Goal: Task Accomplishment & Management: Contribute content

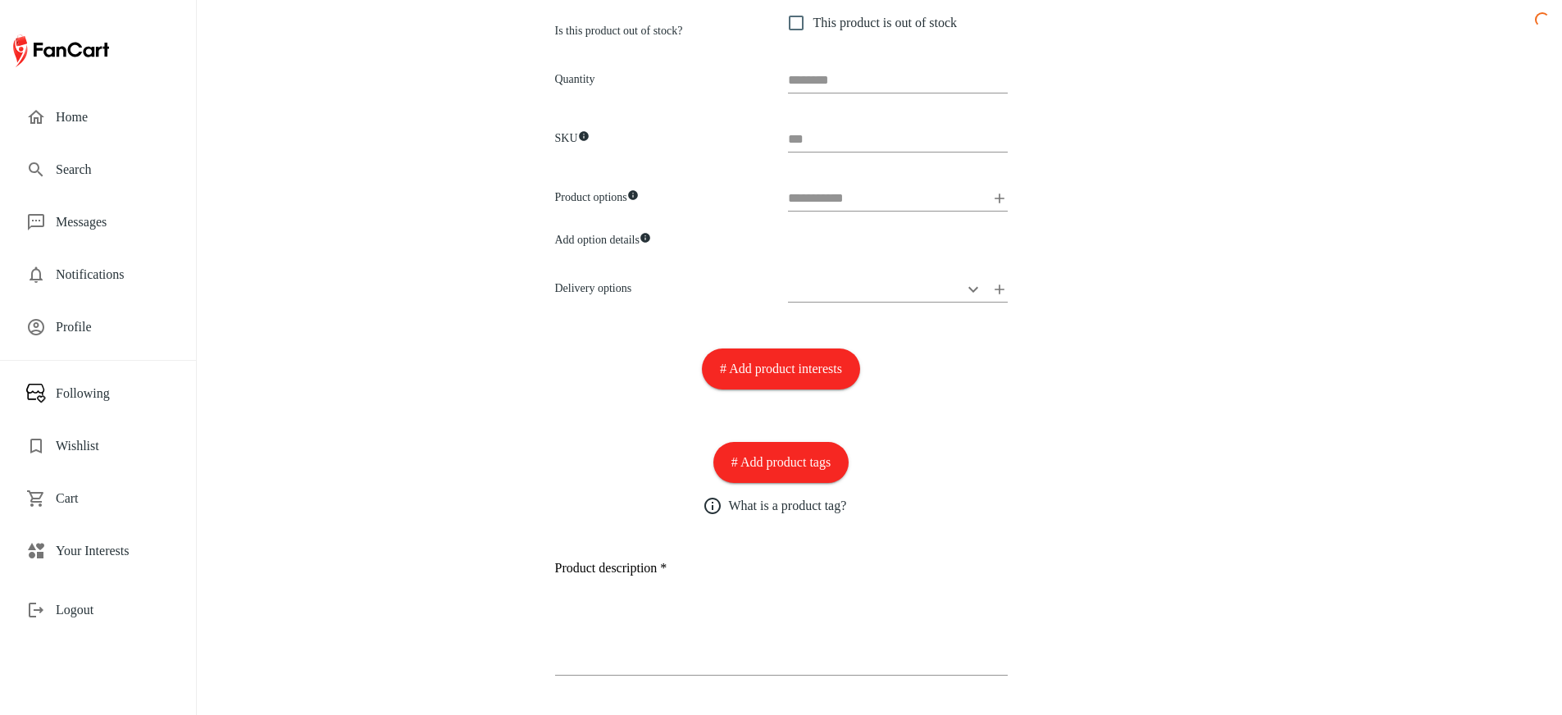
scroll to position [701, 0]
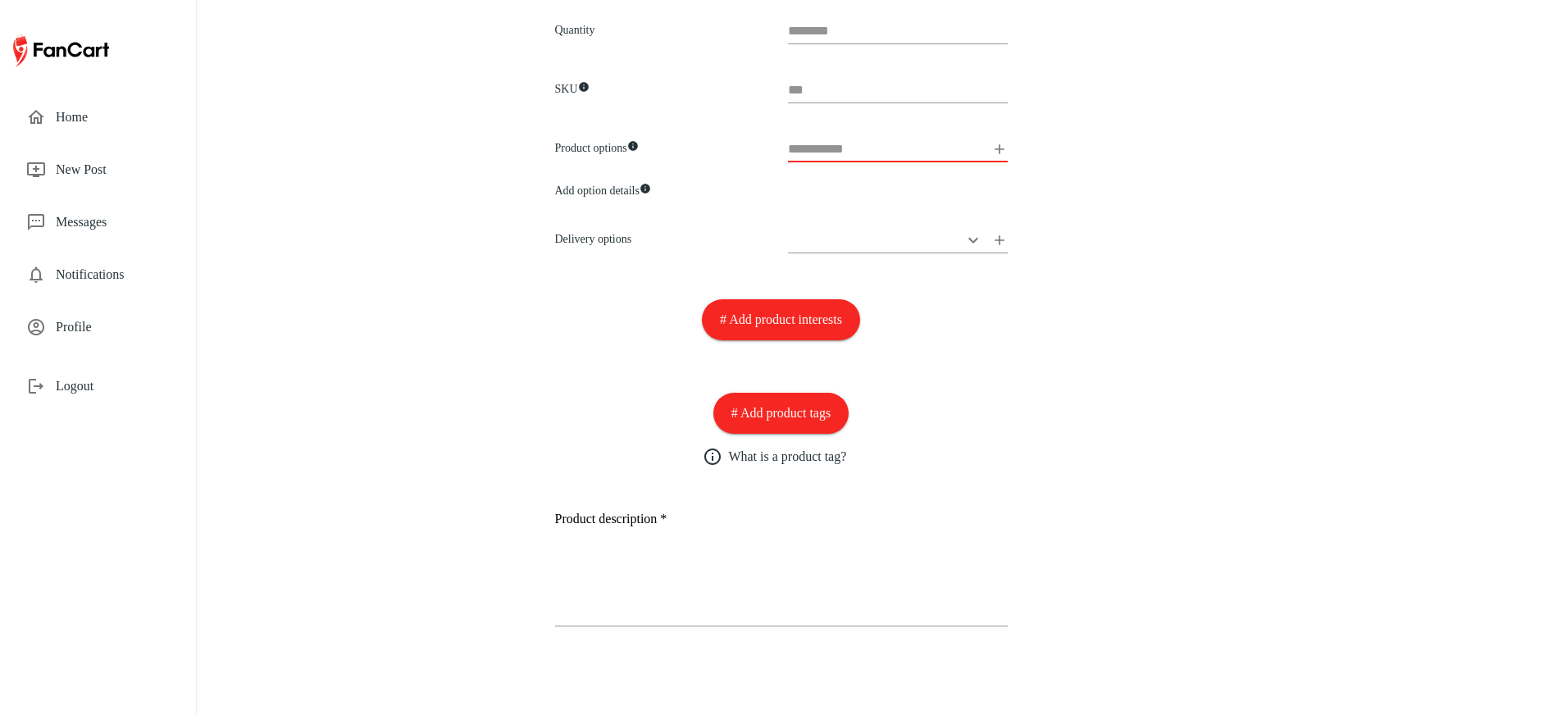
click at [853, 149] on input "text" at bounding box center [886, 149] width 197 height 26
click at [1002, 148] on icon at bounding box center [999, 149] width 16 height 16
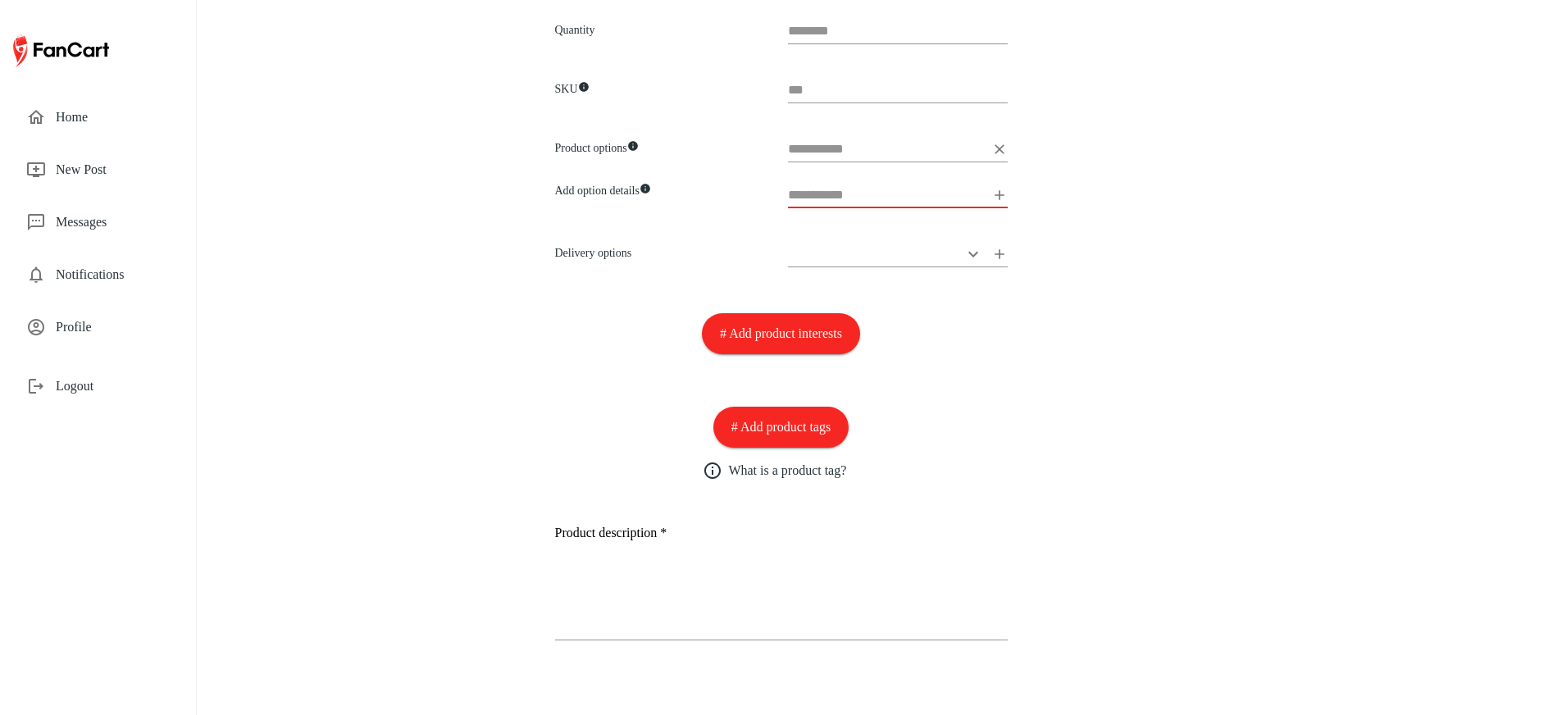
click at [949, 198] on input "text" at bounding box center [886, 195] width 197 height 26
click at [914, 164] on div at bounding box center [898, 146] width 220 height 46
click at [914, 148] on input "text" at bounding box center [886, 149] width 197 height 26
type input "******"
click at [894, 198] on input "text" at bounding box center [886, 195] width 197 height 26
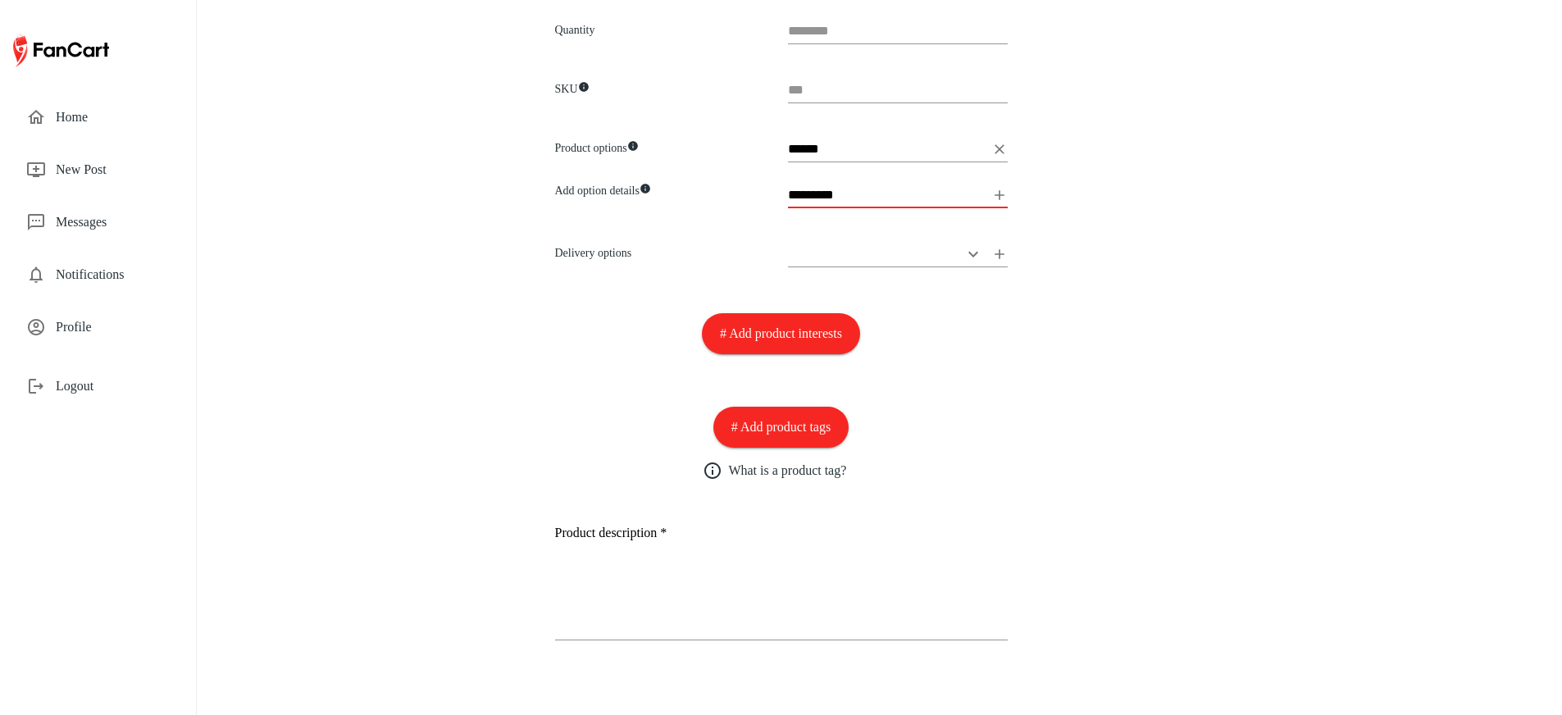
type input "*********"
click at [790, 234] on div "​" at bounding box center [898, 251] width 220 height 46
click at [852, 199] on input "*********" at bounding box center [886, 195] width 197 height 26
click at [821, 152] on input "******" at bounding box center [886, 149] width 197 height 26
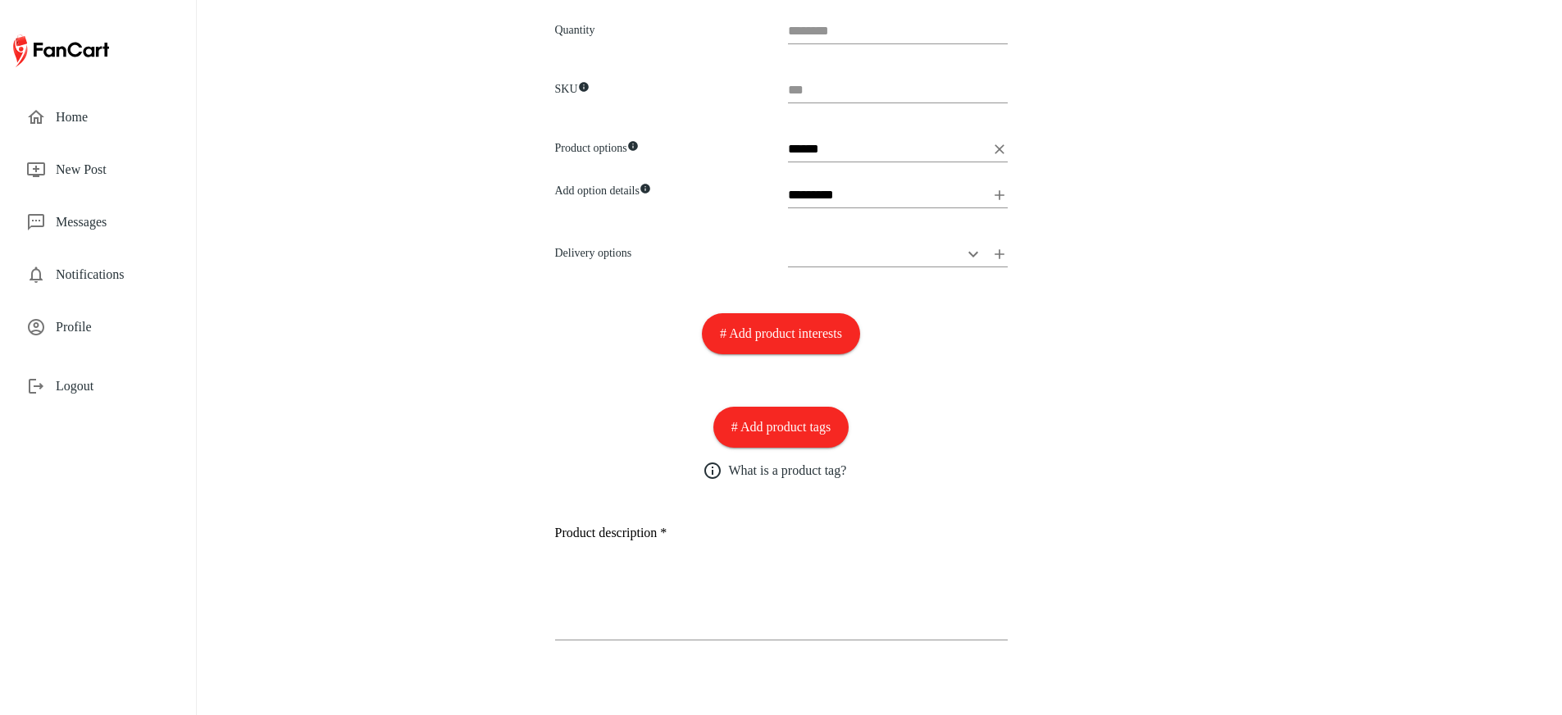
click at [1001, 196] on icon at bounding box center [999, 195] width 16 height 16
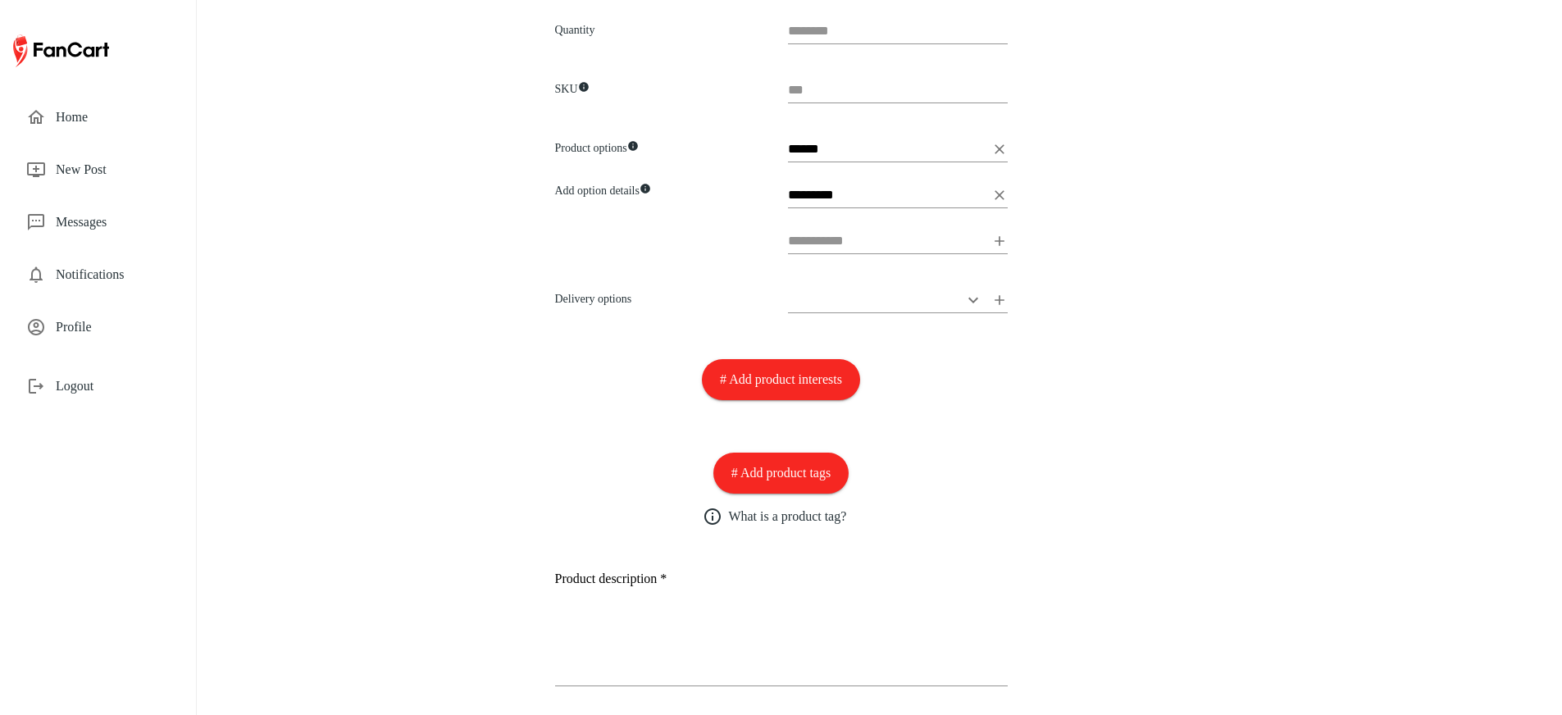
click at [995, 150] on icon at bounding box center [999, 149] width 16 height 16
type input "*********"
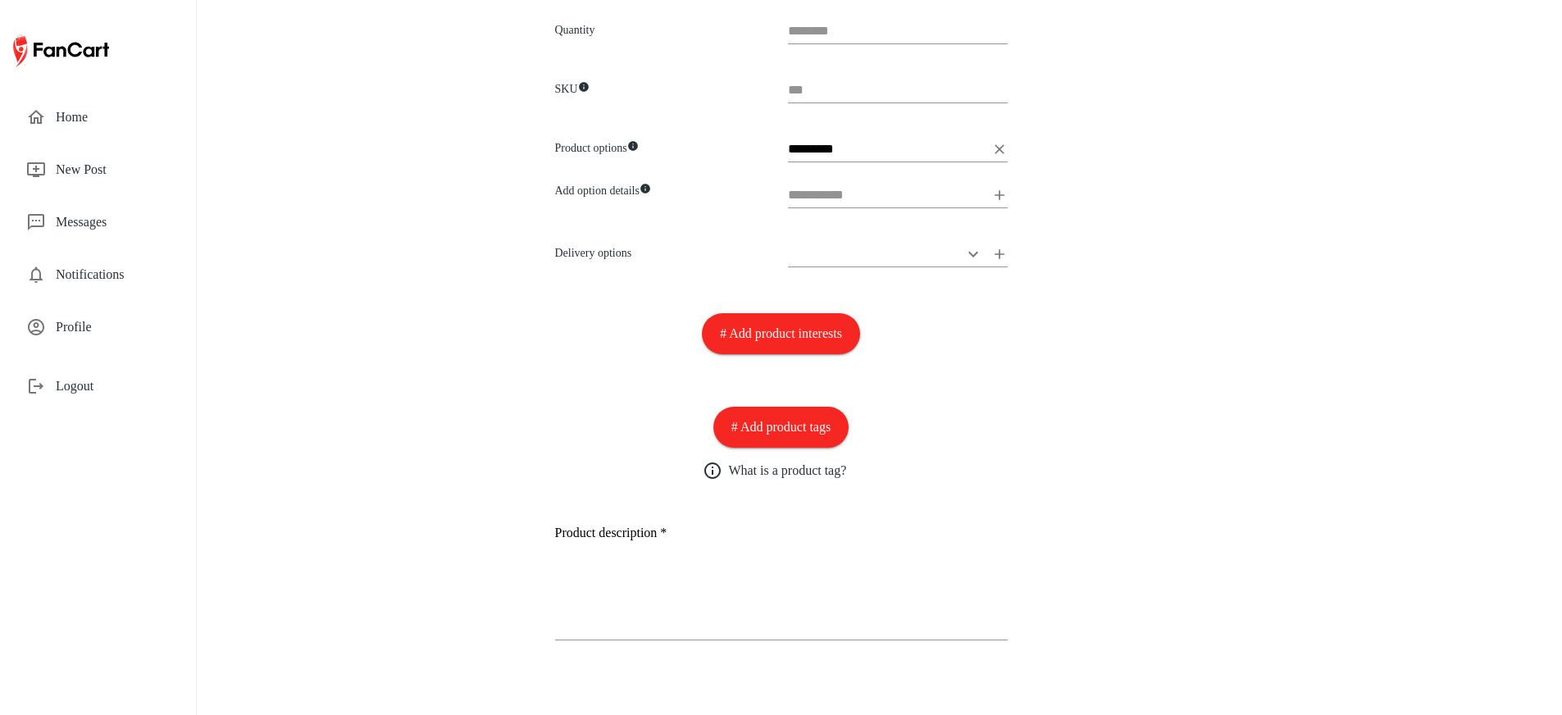
click at [995, 150] on icon at bounding box center [999, 149] width 16 height 16
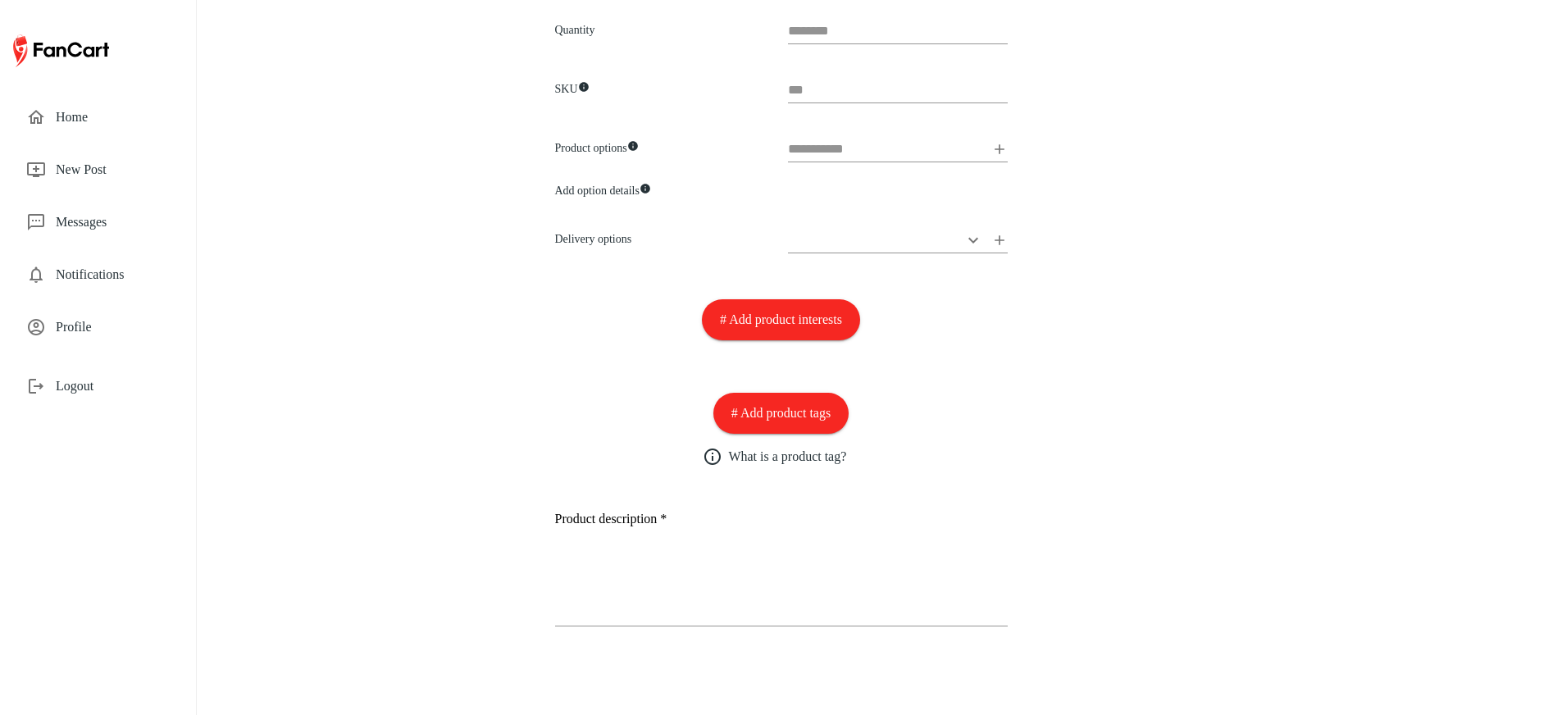
click at [995, 150] on icon at bounding box center [999, 149] width 16 height 16
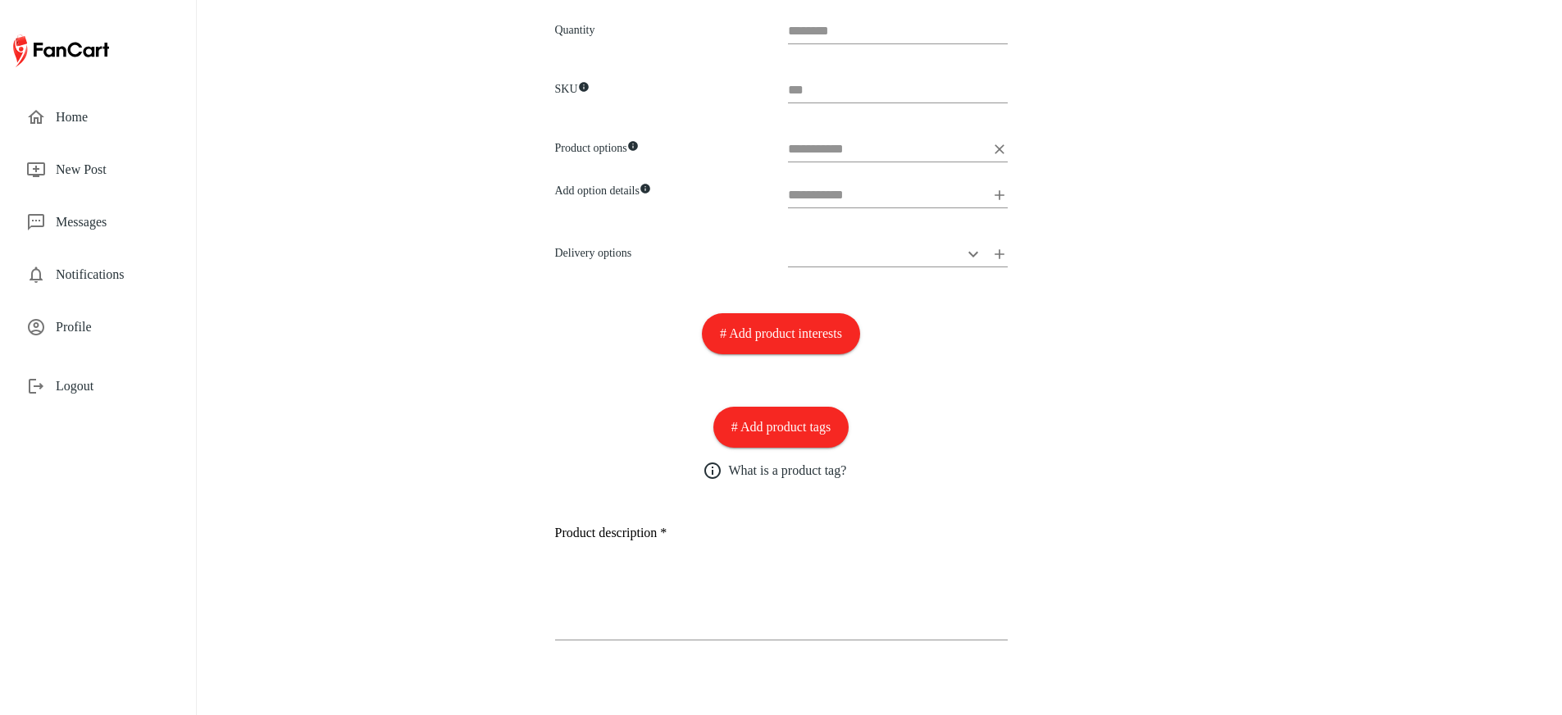
click at [999, 146] on icon at bounding box center [999, 149] width 16 height 16
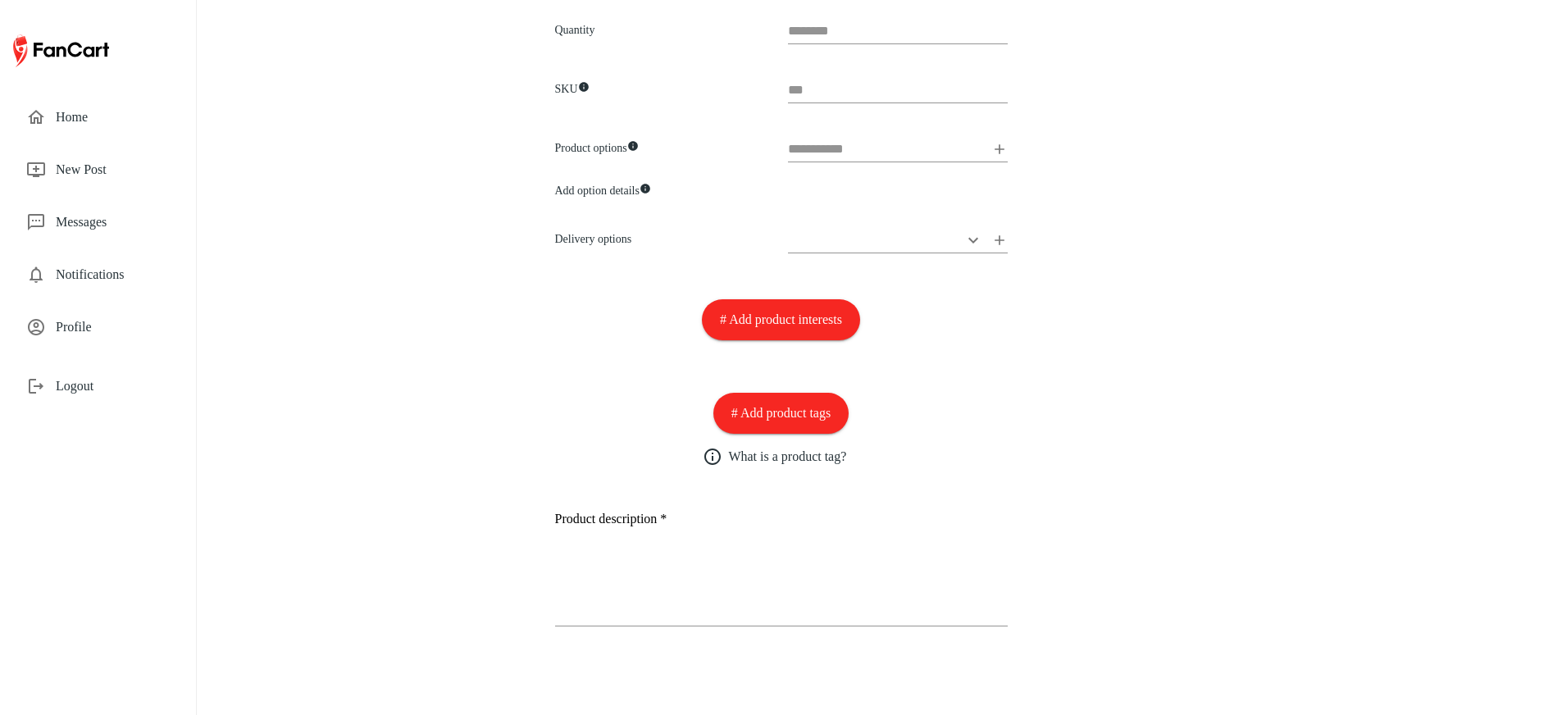
click at [999, 146] on icon at bounding box center [999, 149] width 10 height 10
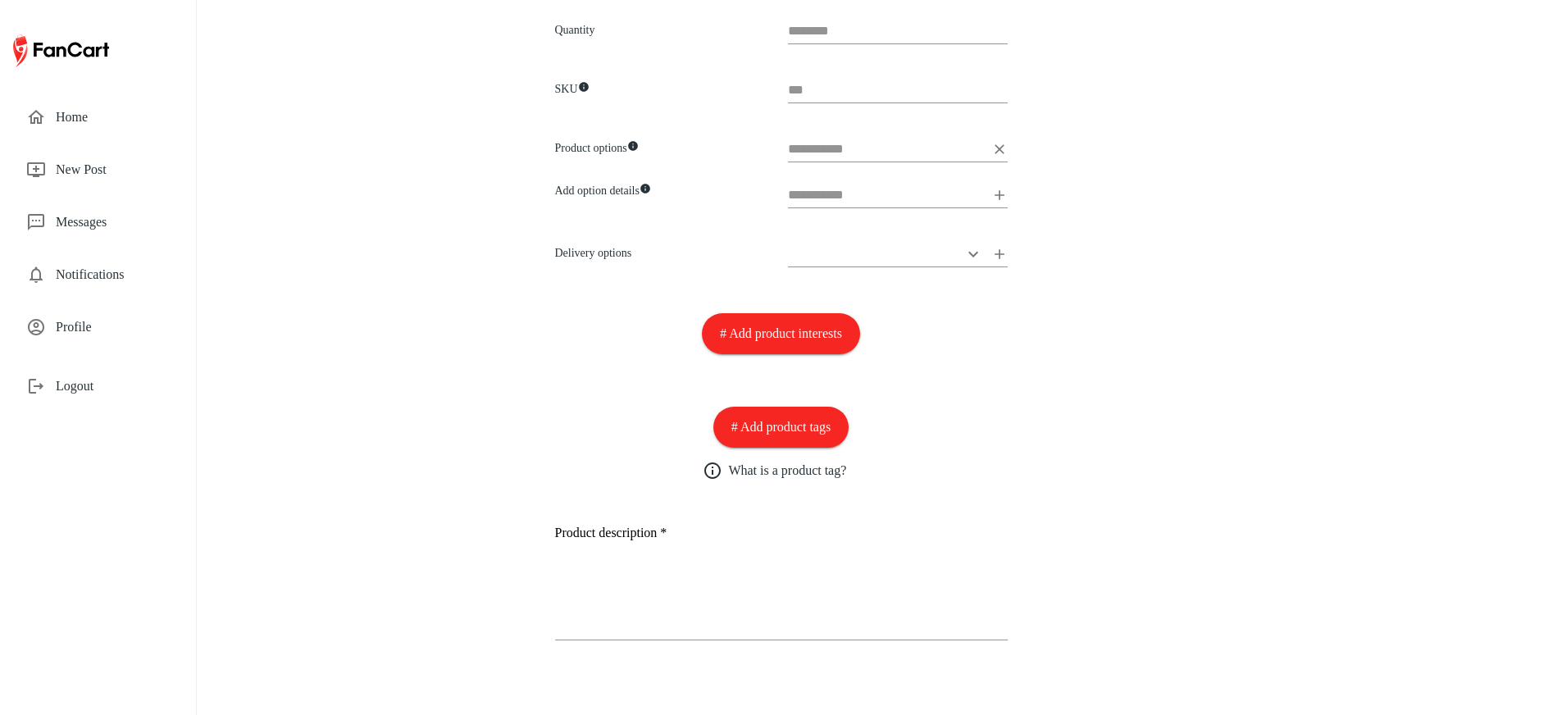
click at [999, 146] on icon at bounding box center [999, 149] width 16 height 16
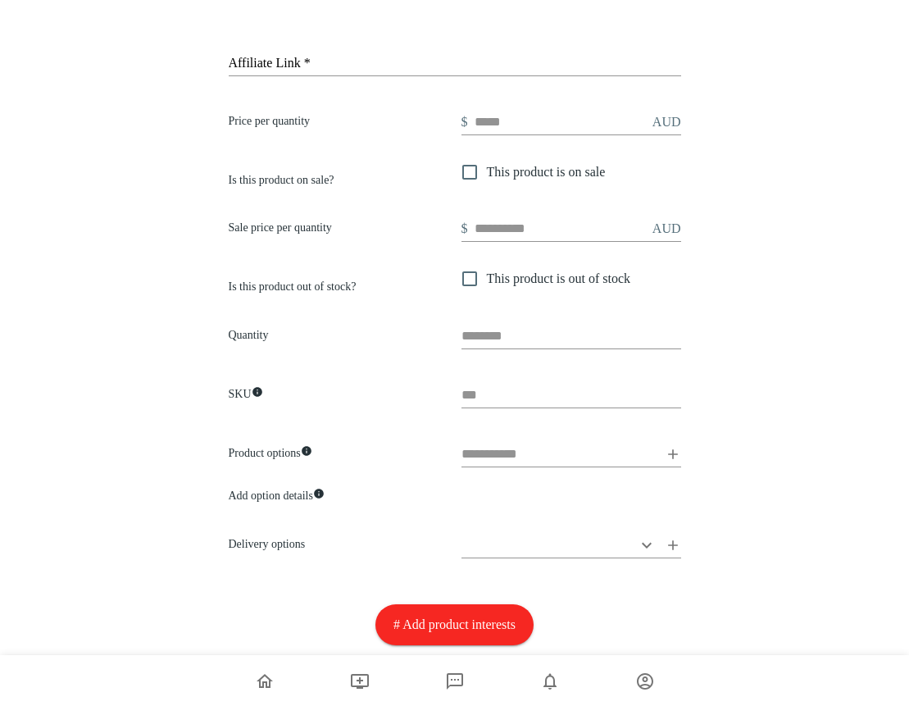
scroll to position [0, 0]
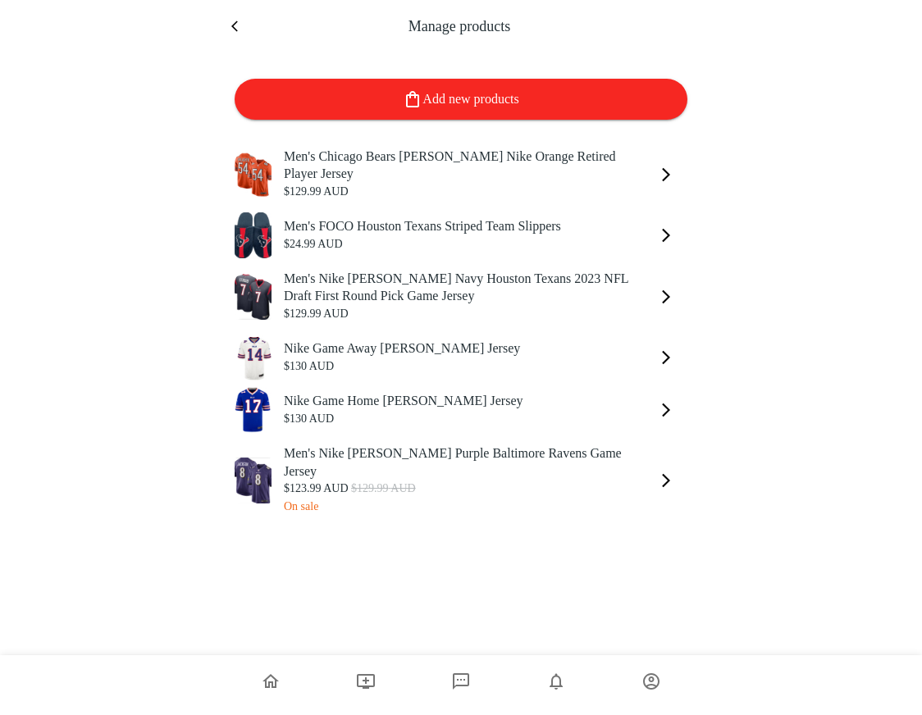
click at [659, 173] on icon "add" at bounding box center [666, 174] width 16 height 16
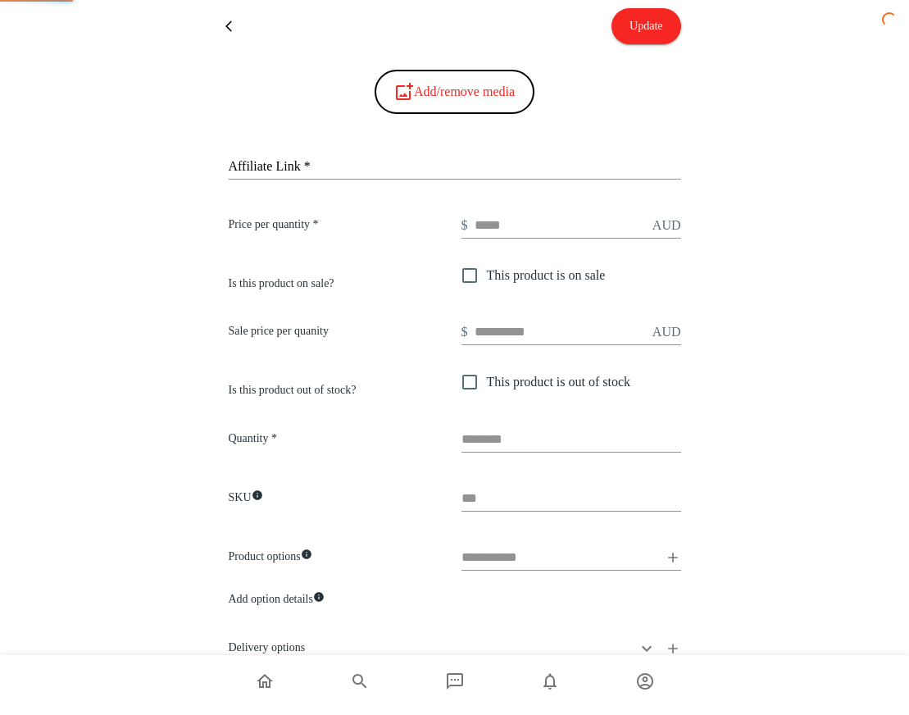
scroll to position [913, 0]
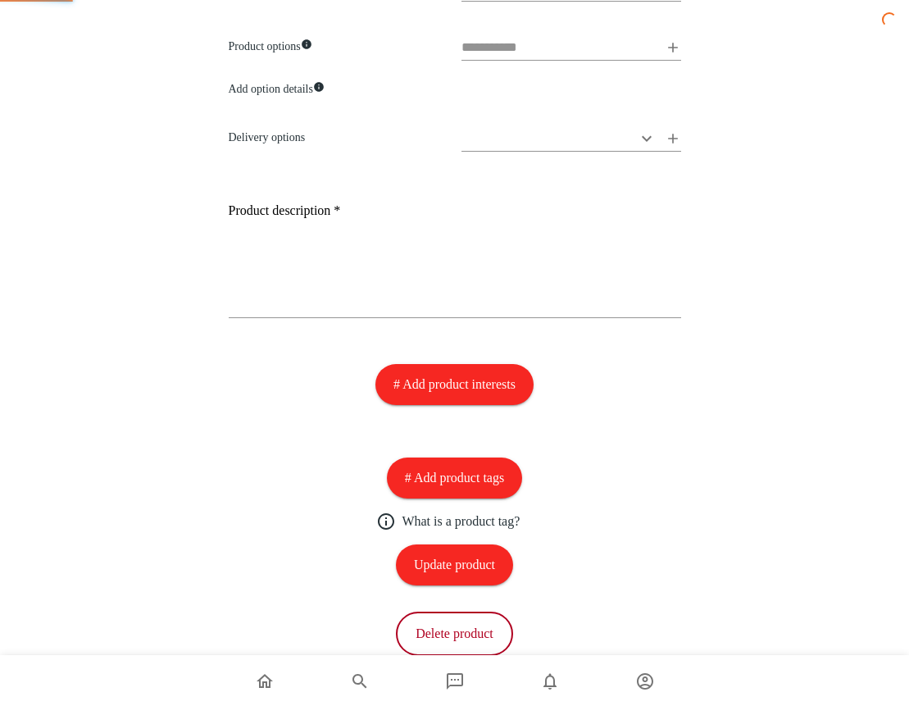
type input "**********"
type input "******"
type input "*"
type textarea "**********"
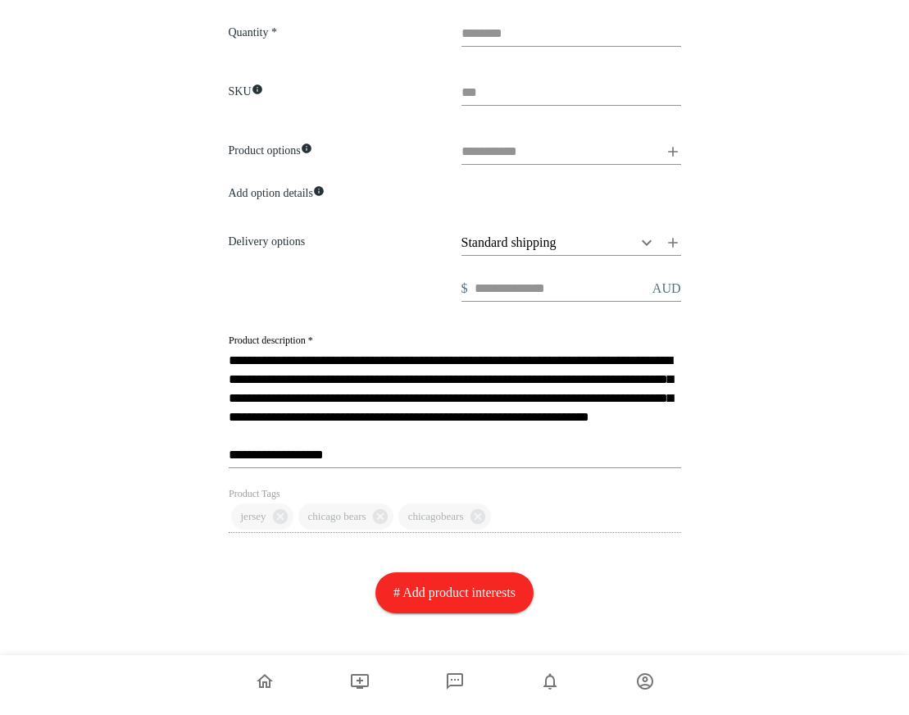
scroll to position [704, 0]
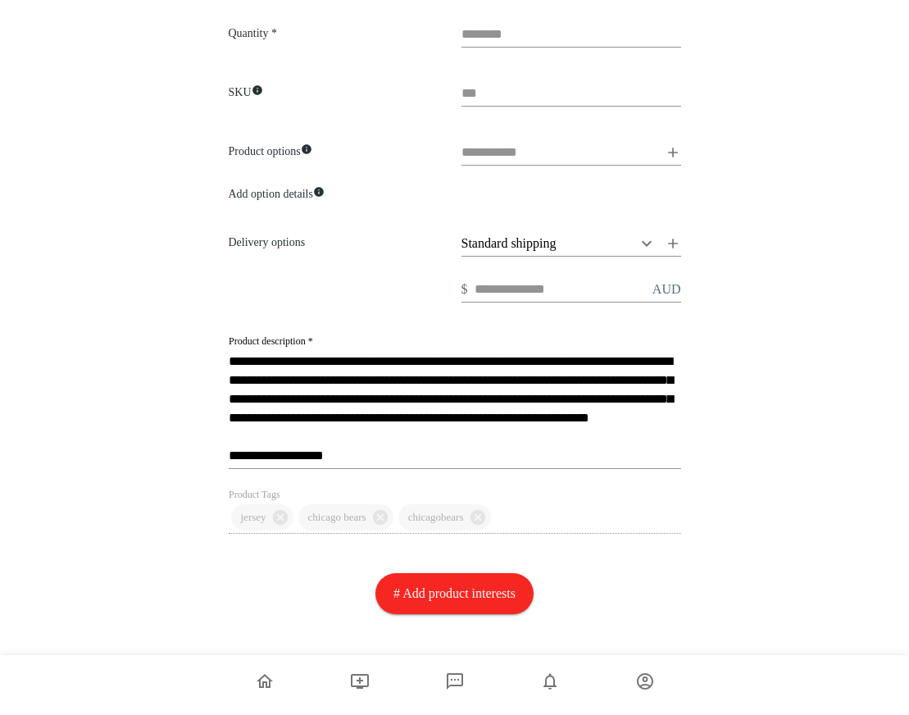
click at [525, 144] on input "text" at bounding box center [560, 152] width 197 height 26
type input "*******"
click at [673, 151] on icon at bounding box center [673, 152] width 16 height 16
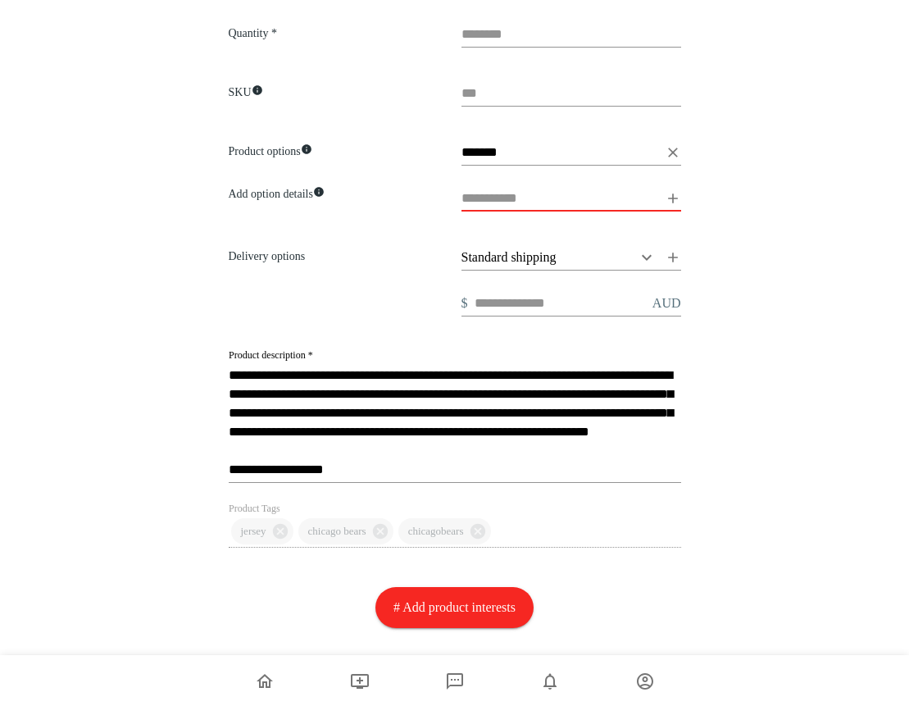
click at [567, 206] on input "text" at bounding box center [560, 198] width 197 height 26
type input "********"
click at [676, 190] on icon at bounding box center [673, 198] width 16 height 16
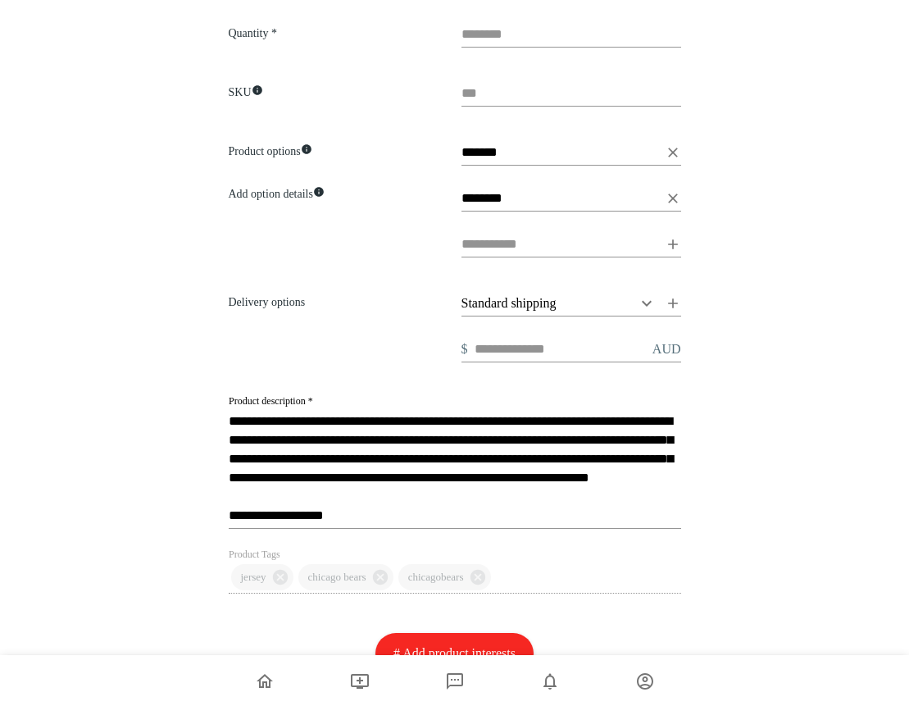
click at [553, 237] on input "text" at bounding box center [560, 244] width 197 height 26
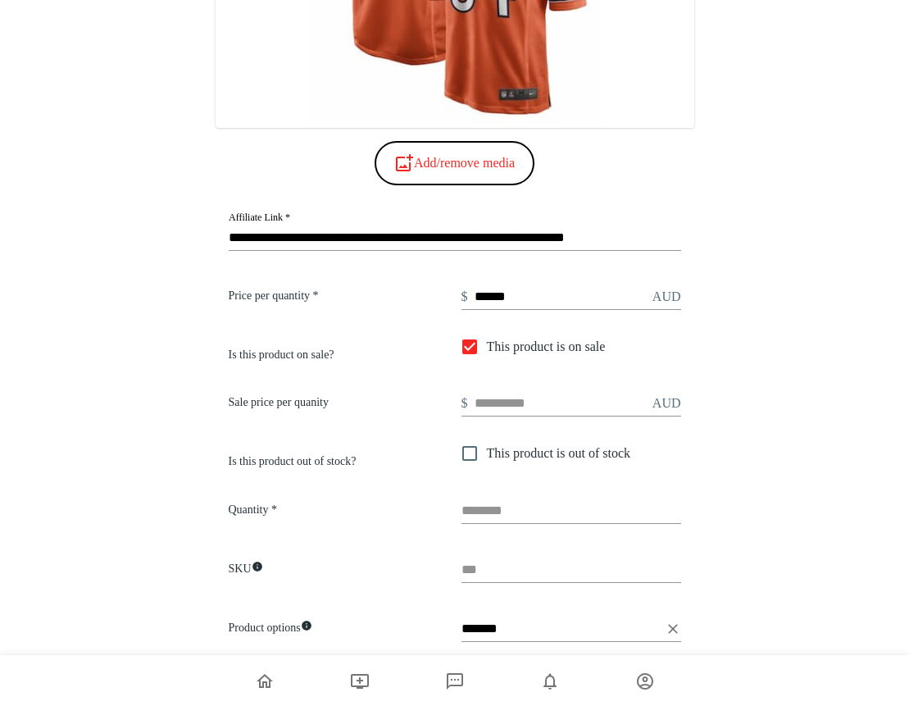
scroll to position [0, 0]
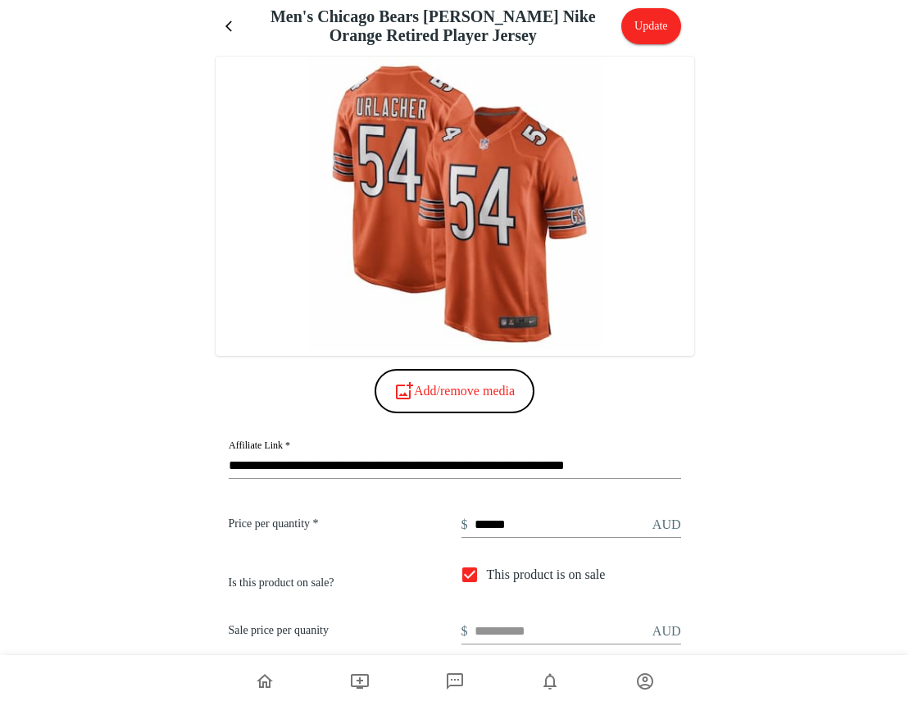
type input "*****"
click at [649, 30] on button "Update" at bounding box center [650, 26] width 59 height 36
click at [226, 25] on icon "menu" at bounding box center [228, 25] width 7 height 11
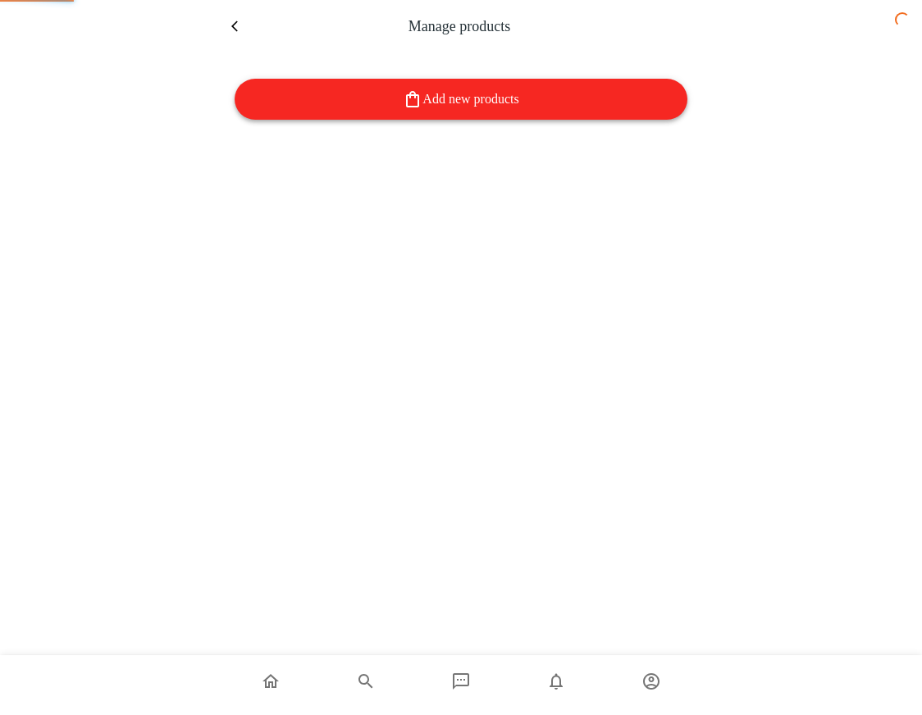
click at [444, 102] on button "Add new products" at bounding box center [460, 99] width 453 height 41
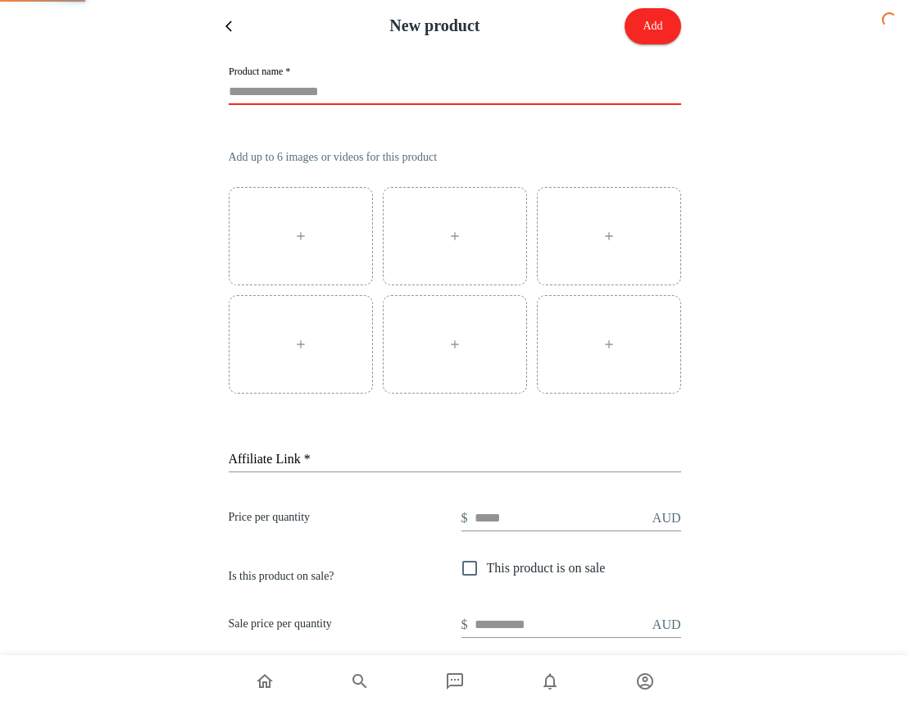
click at [336, 102] on input "Product name *" at bounding box center [455, 92] width 453 height 26
type input "*******"
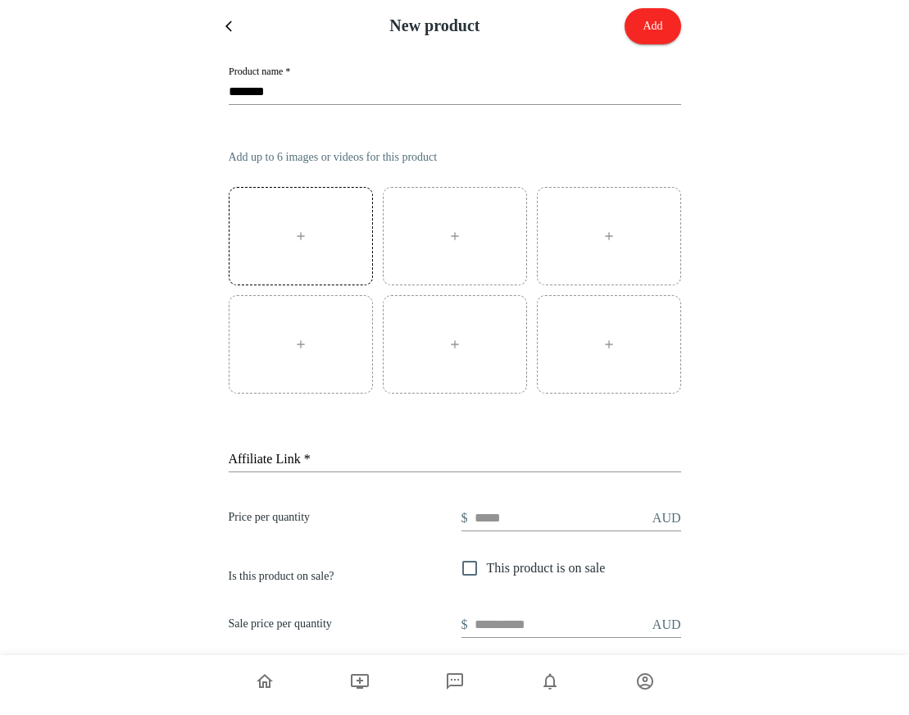
click at [325, 220] on div at bounding box center [301, 236] width 144 height 98
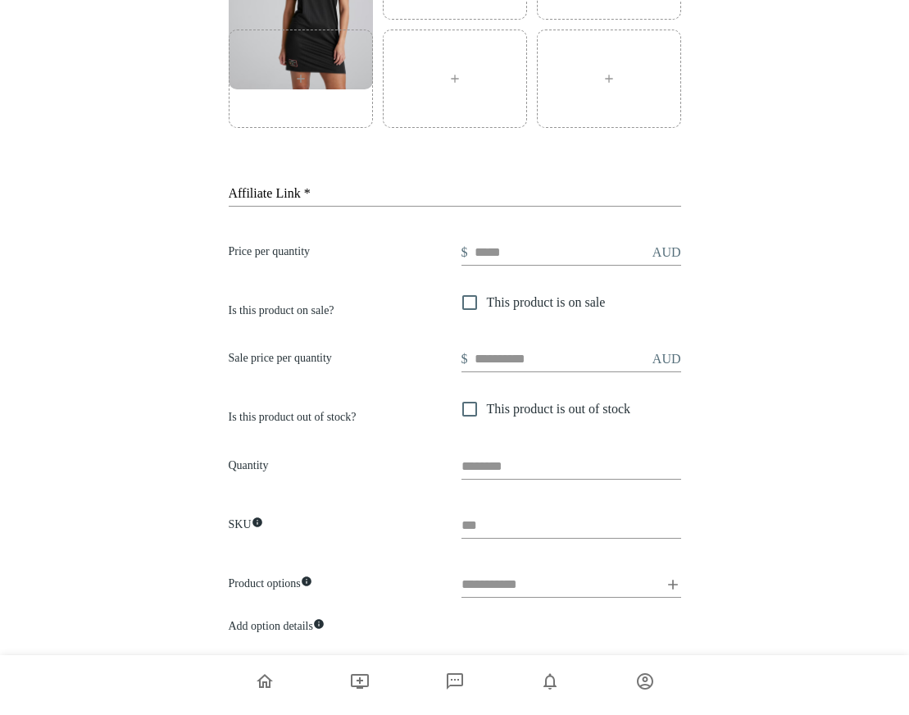
scroll to position [324, 0]
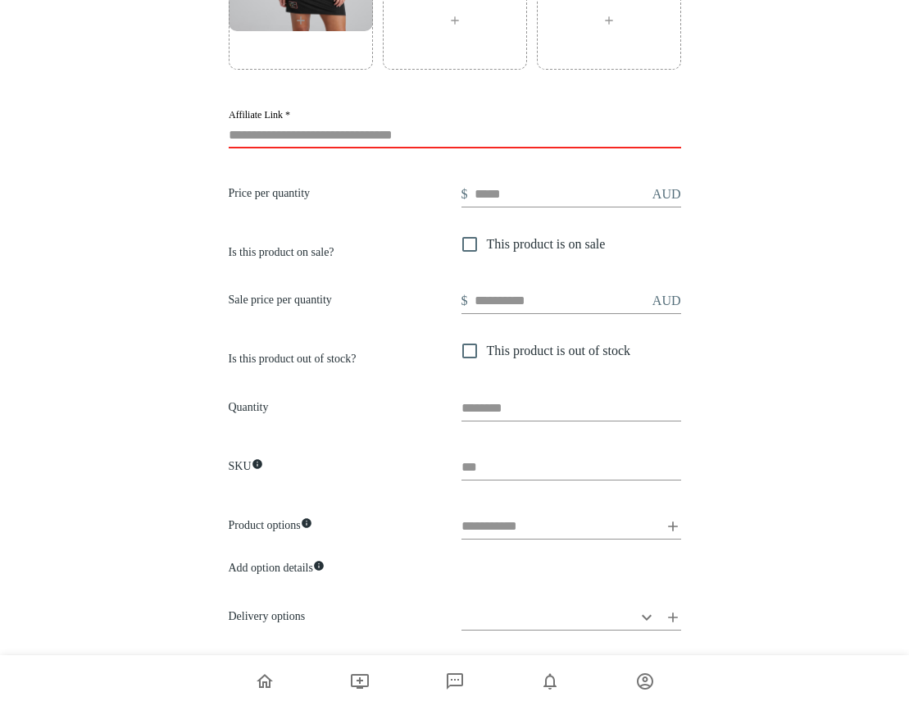
click at [390, 130] on input "Affiliate Link *" at bounding box center [455, 135] width 453 height 26
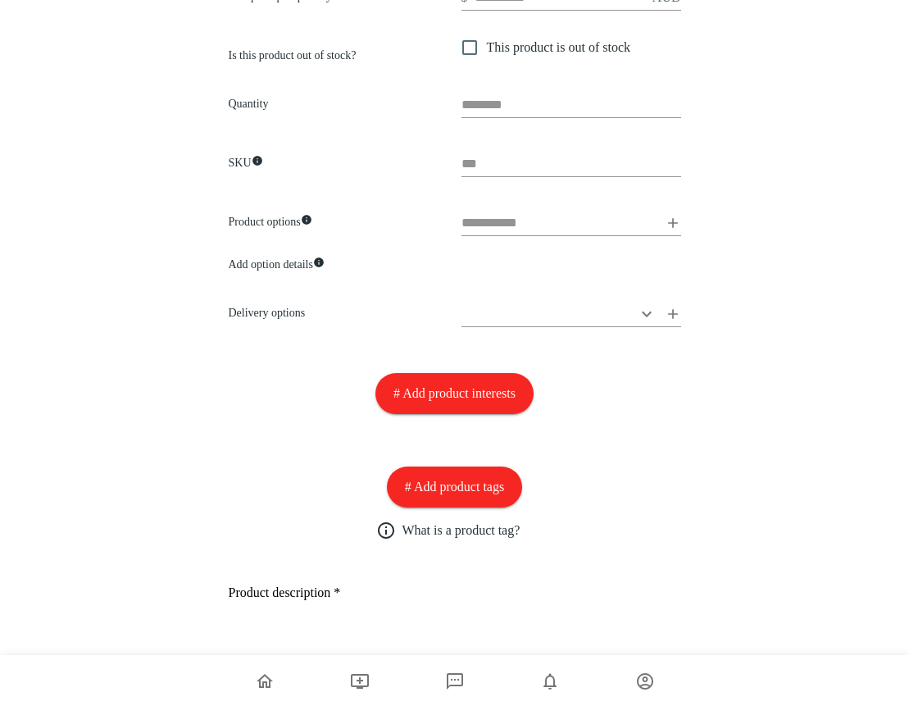
scroll to position [701, 0]
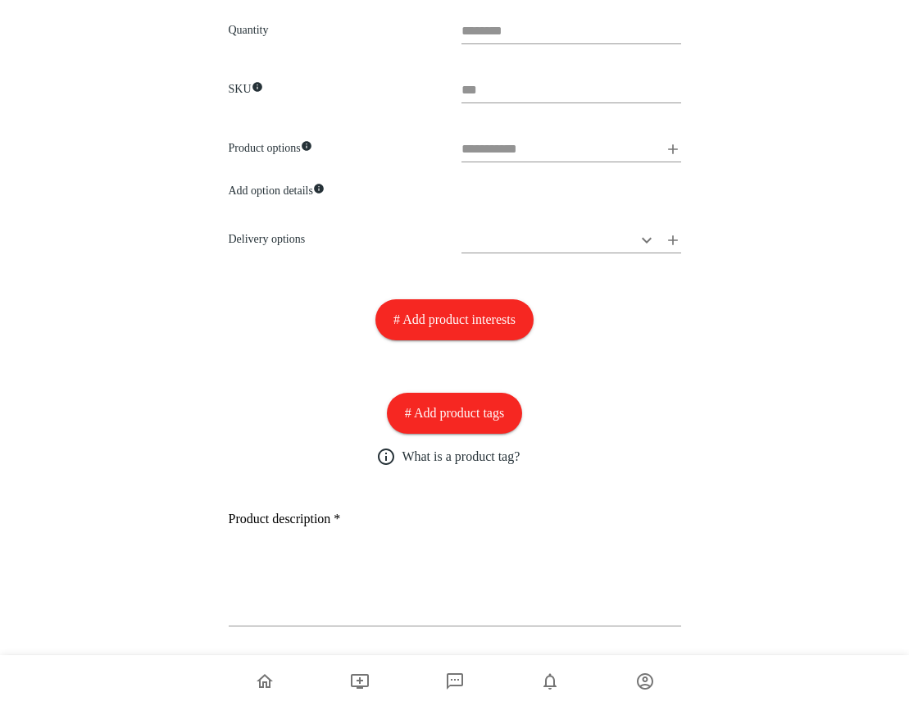
click at [519, 139] on input "text" at bounding box center [560, 149] width 197 height 26
type input "*******"
click at [673, 147] on icon at bounding box center [673, 149] width 16 height 16
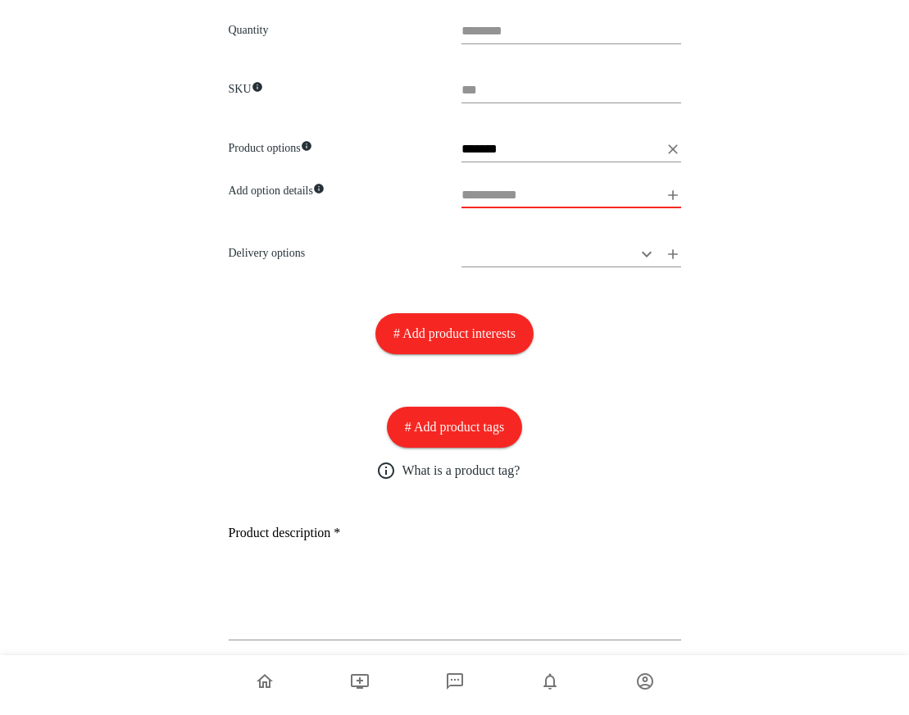
click at [567, 196] on input "text" at bounding box center [560, 195] width 197 height 26
type input "**********"
click at [674, 190] on icon at bounding box center [673, 195] width 16 height 16
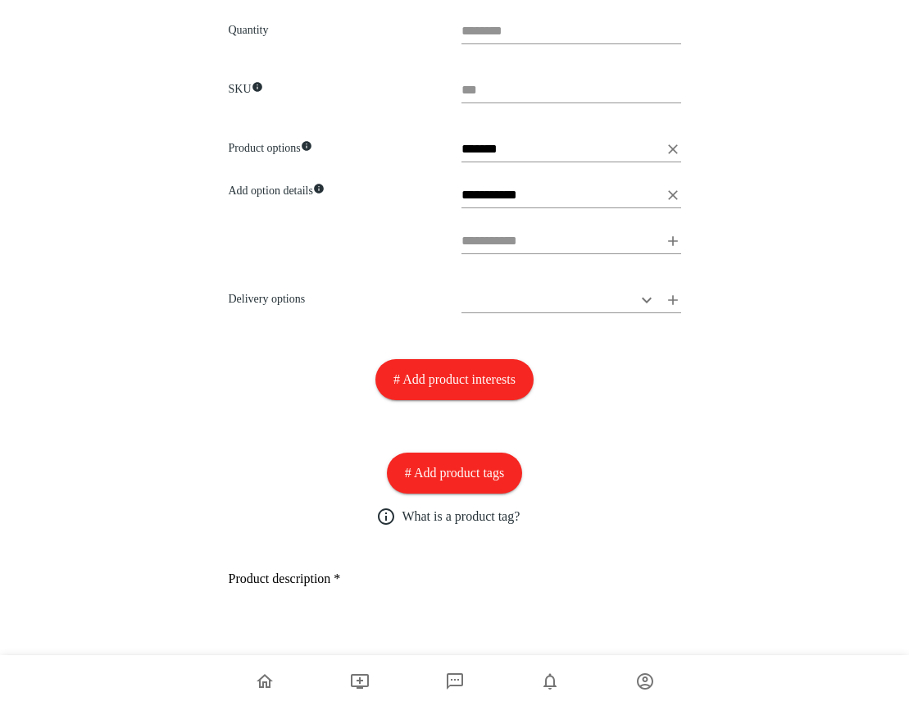
click at [591, 233] on input "text" at bounding box center [560, 241] width 197 height 26
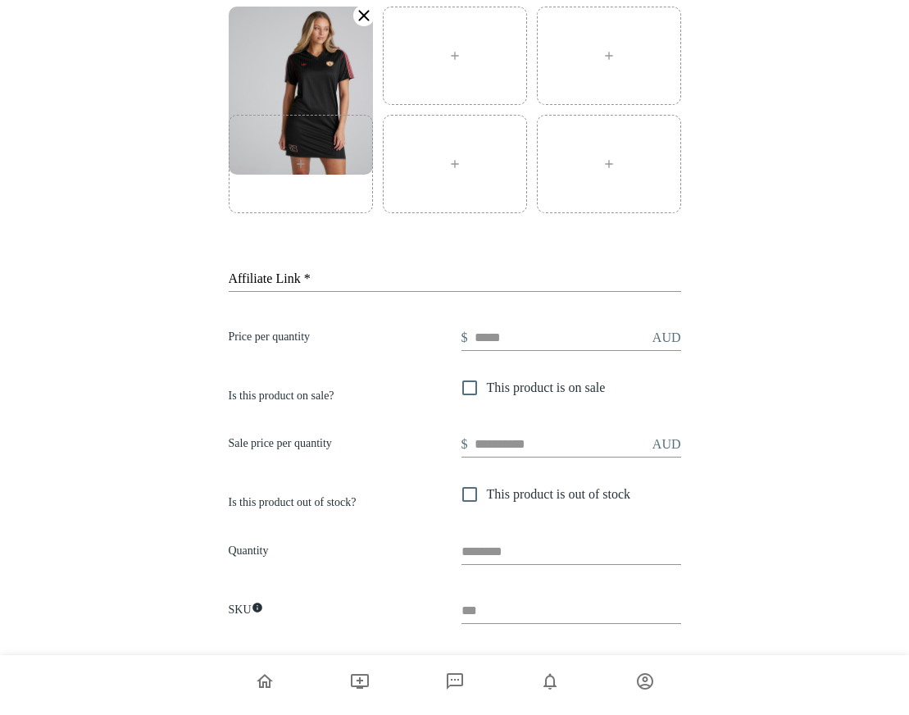
scroll to position [0, 0]
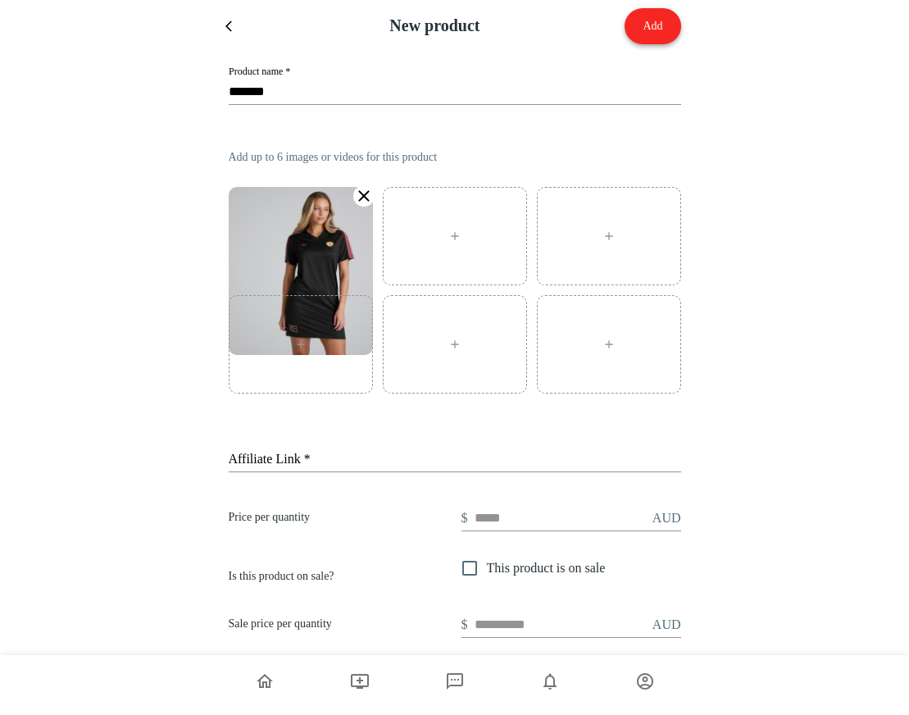
type input "*****"
click at [643, 30] on button "Add" at bounding box center [653, 26] width 56 height 36
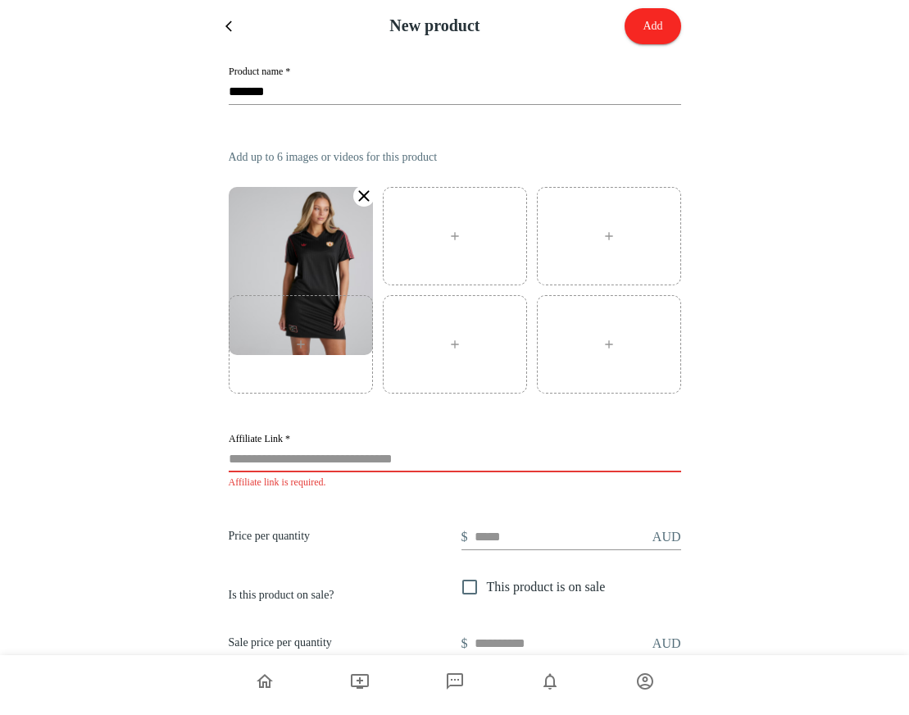
click at [498, 452] on input "Affiliate Link *" at bounding box center [455, 459] width 453 height 26
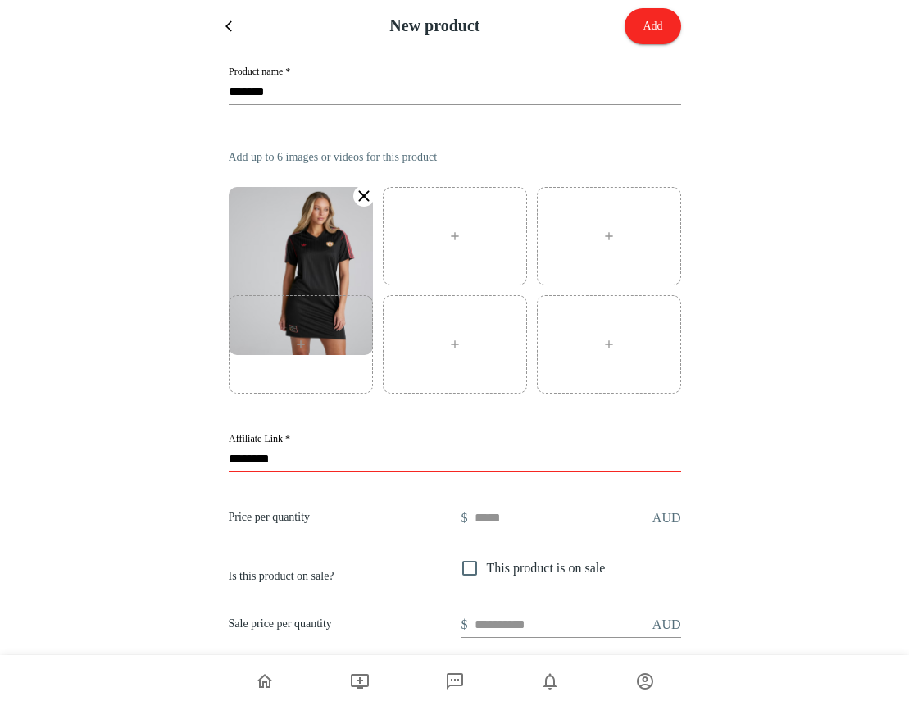
type input "********"
click at [656, 32] on button "Add" at bounding box center [653, 26] width 56 height 36
click at [662, 30] on button "Add" at bounding box center [653, 26] width 56 height 36
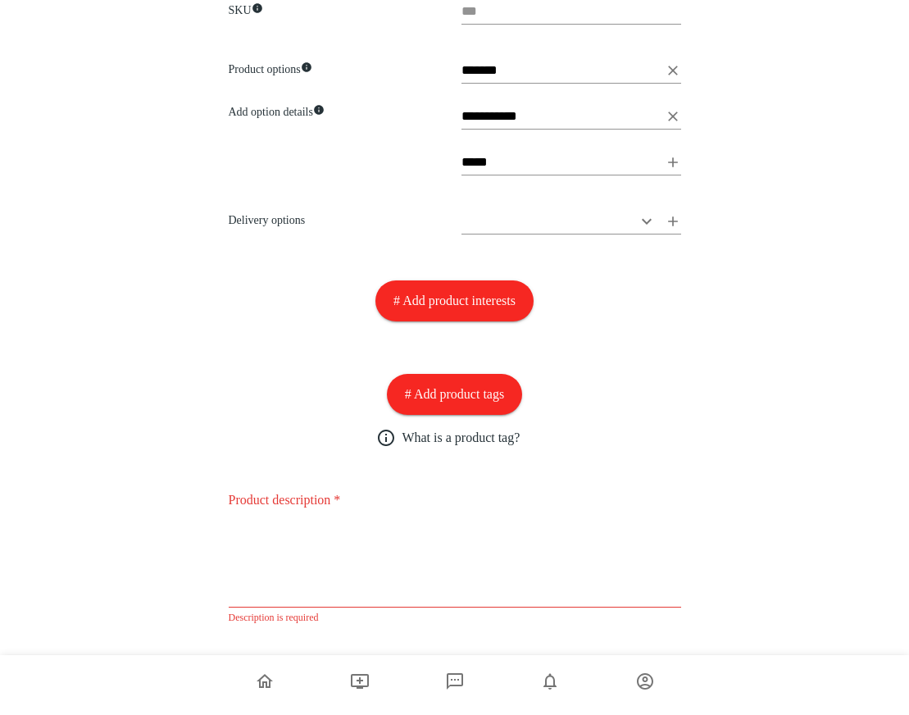
click at [466, 543] on textarea "Product description *" at bounding box center [455, 546] width 453 height 113
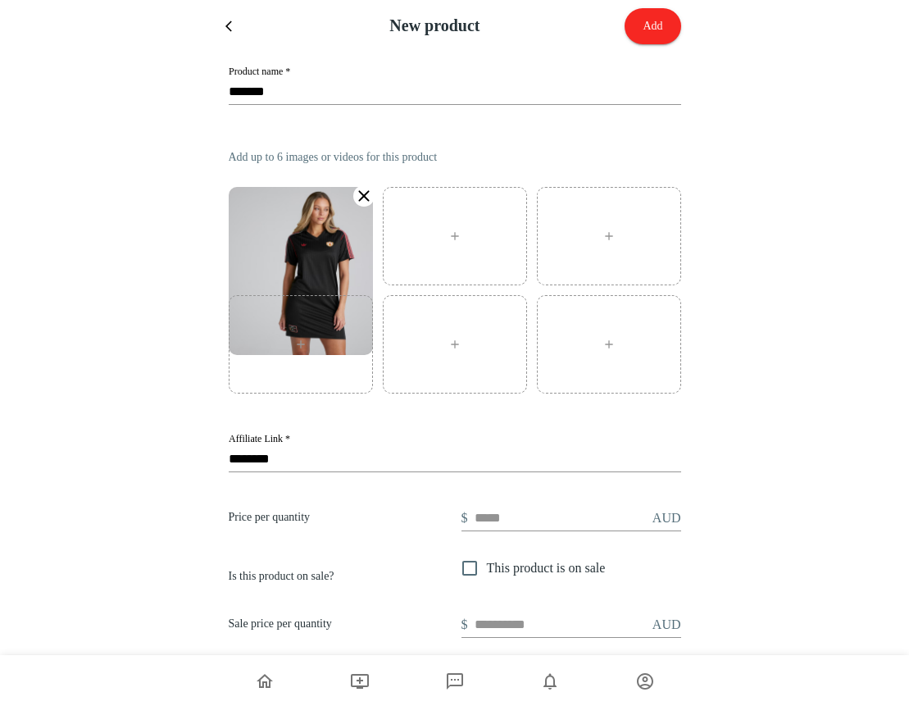
type textarea "*******"
click at [651, 30] on button "Add" at bounding box center [653, 26] width 56 height 36
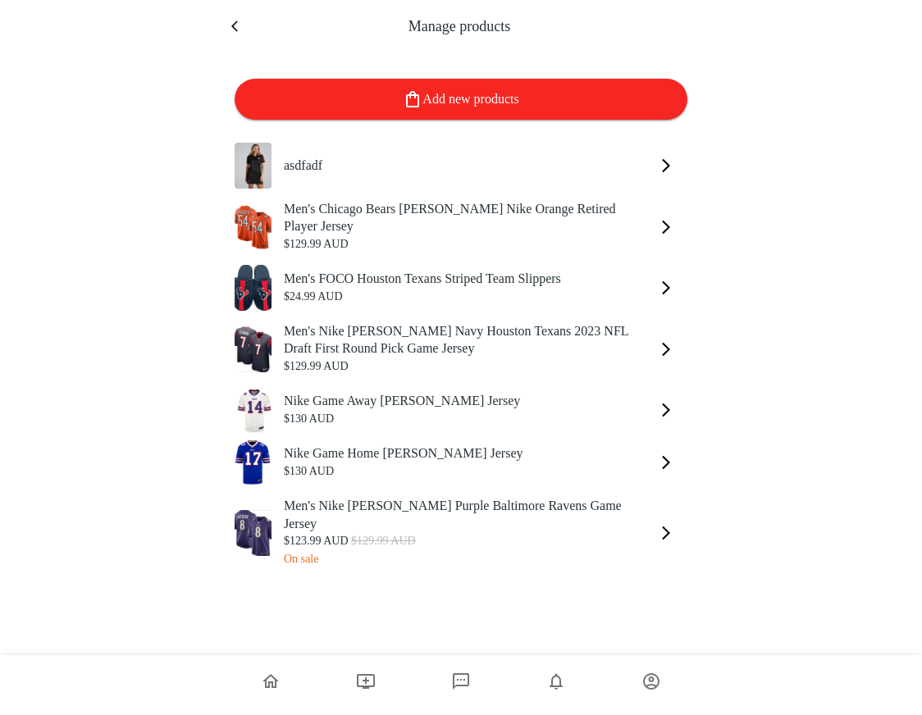
click at [655, 156] on button "add" at bounding box center [666, 166] width 30 height 30
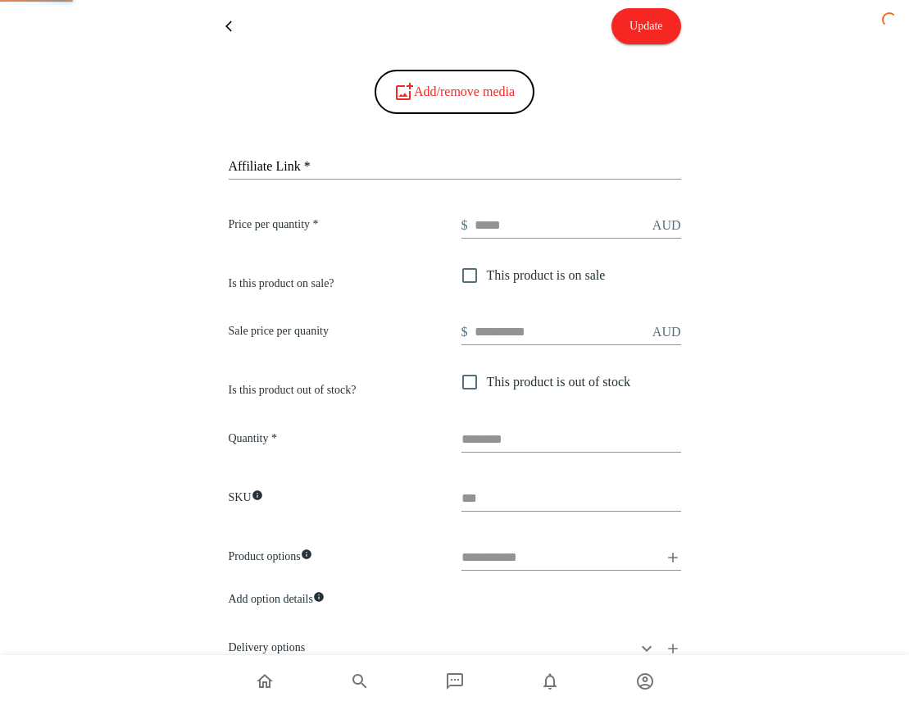
type input "********"
type input "*"
type textarea "*******"
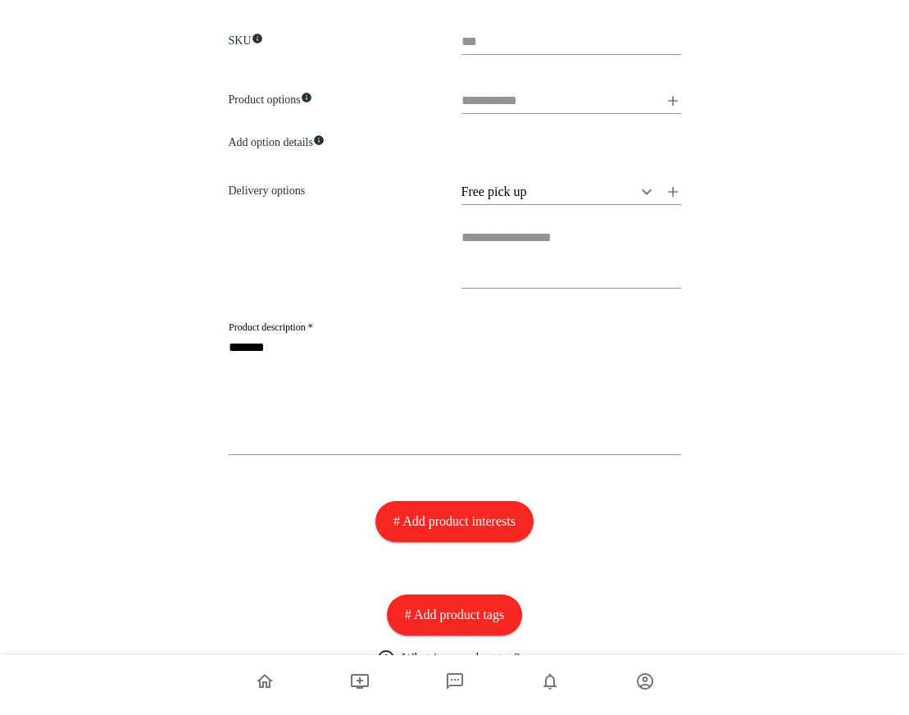
scroll to position [715, 0]
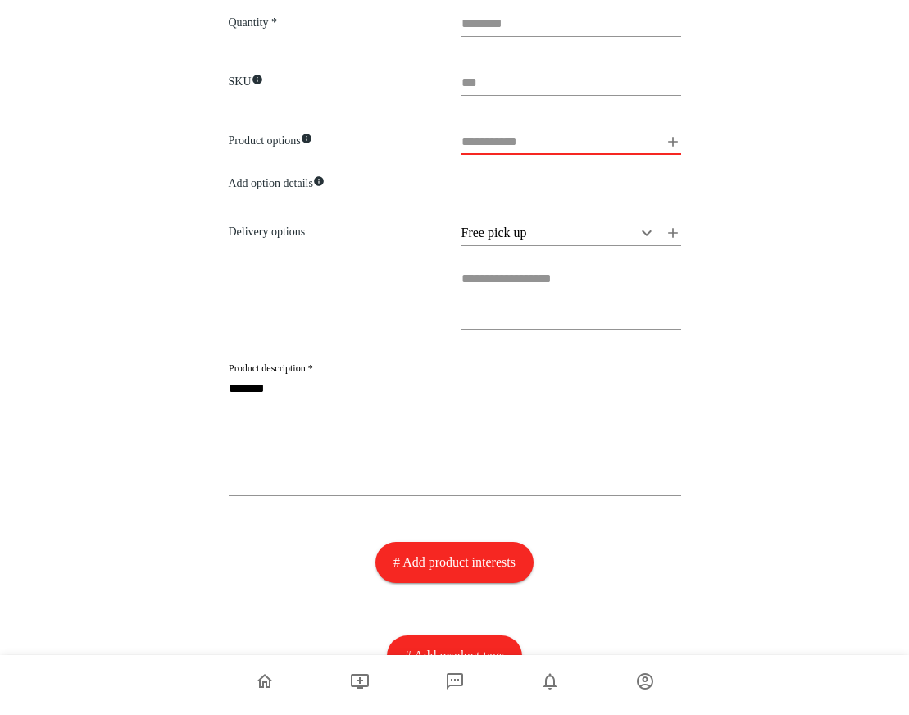
click at [543, 150] on input "text" at bounding box center [560, 142] width 197 height 26
click at [730, 189] on form "asdfadf Update Add/remove media Affiliate Link * ******** Price per quantity * …" at bounding box center [454, 89] width 909 height 1608
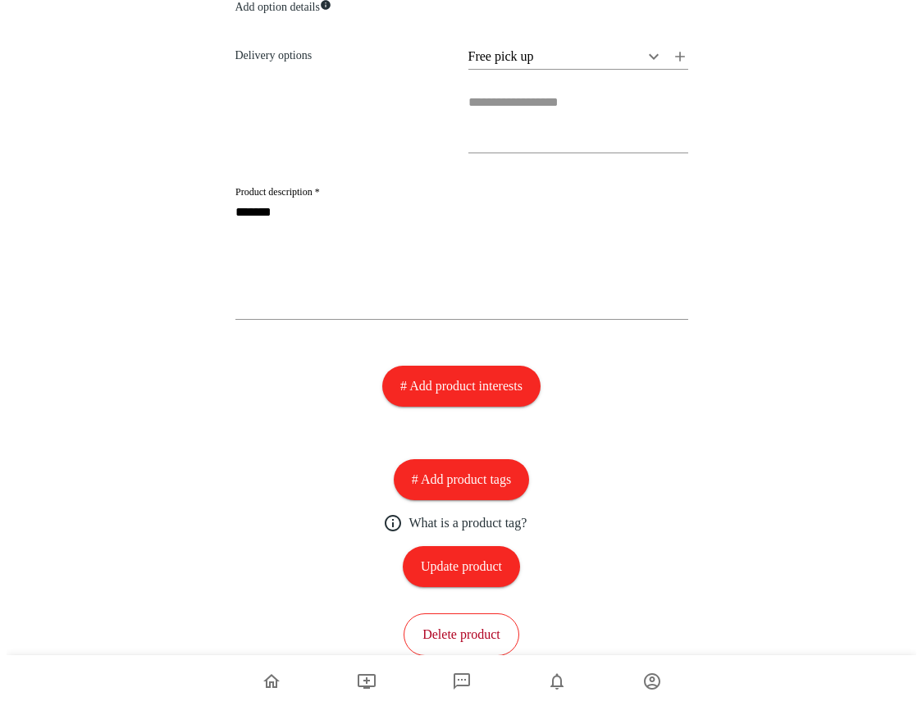
scroll to position [891, 0]
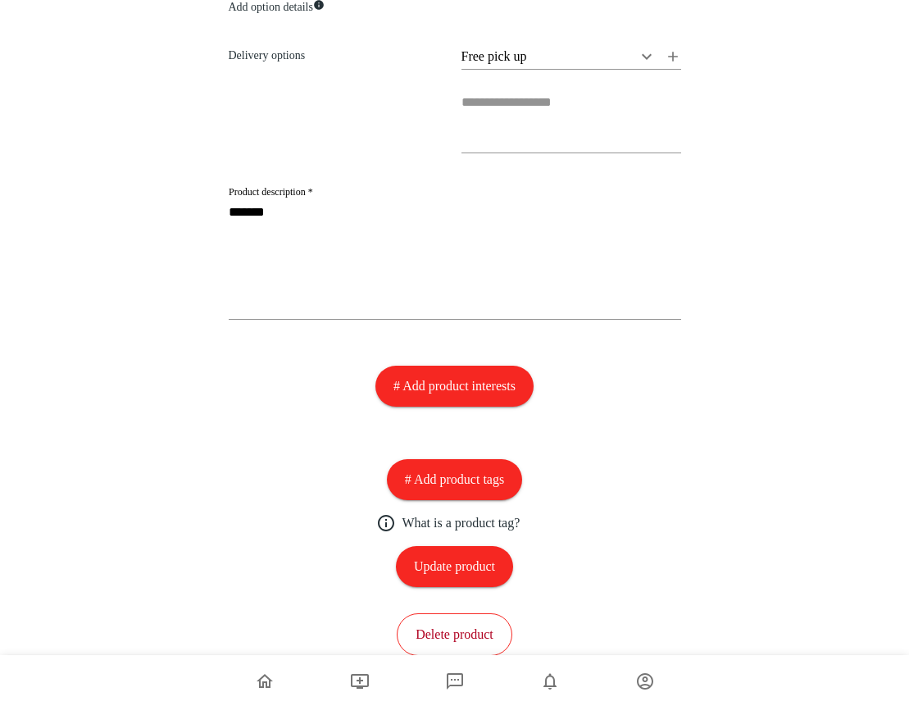
click at [473, 635] on button "Delete product" at bounding box center [455, 634] width 116 height 43
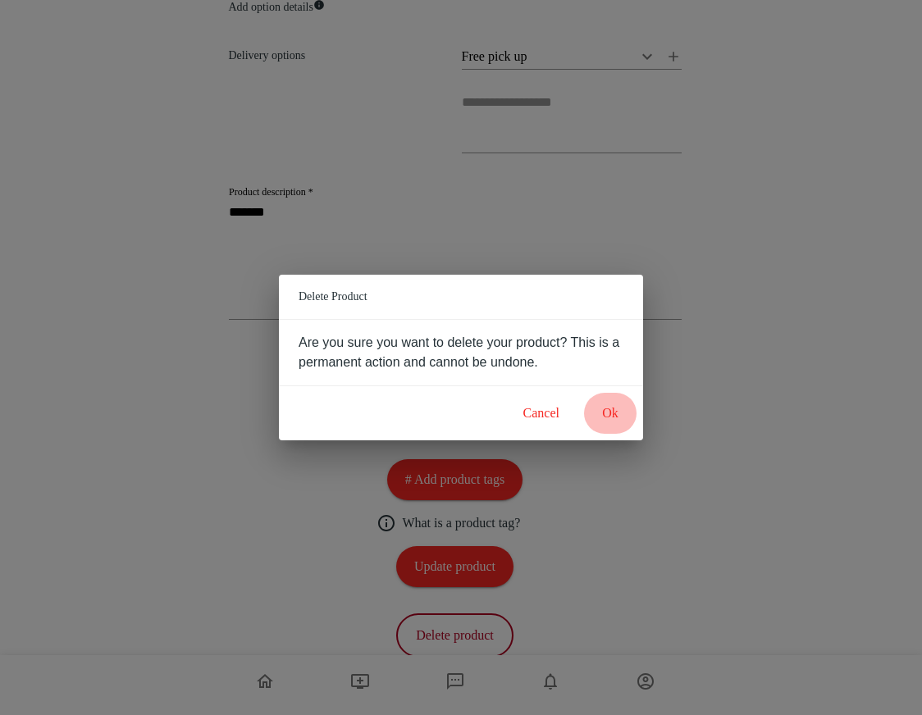
click at [615, 421] on button "Ok" at bounding box center [610, 413] width 52 height 41
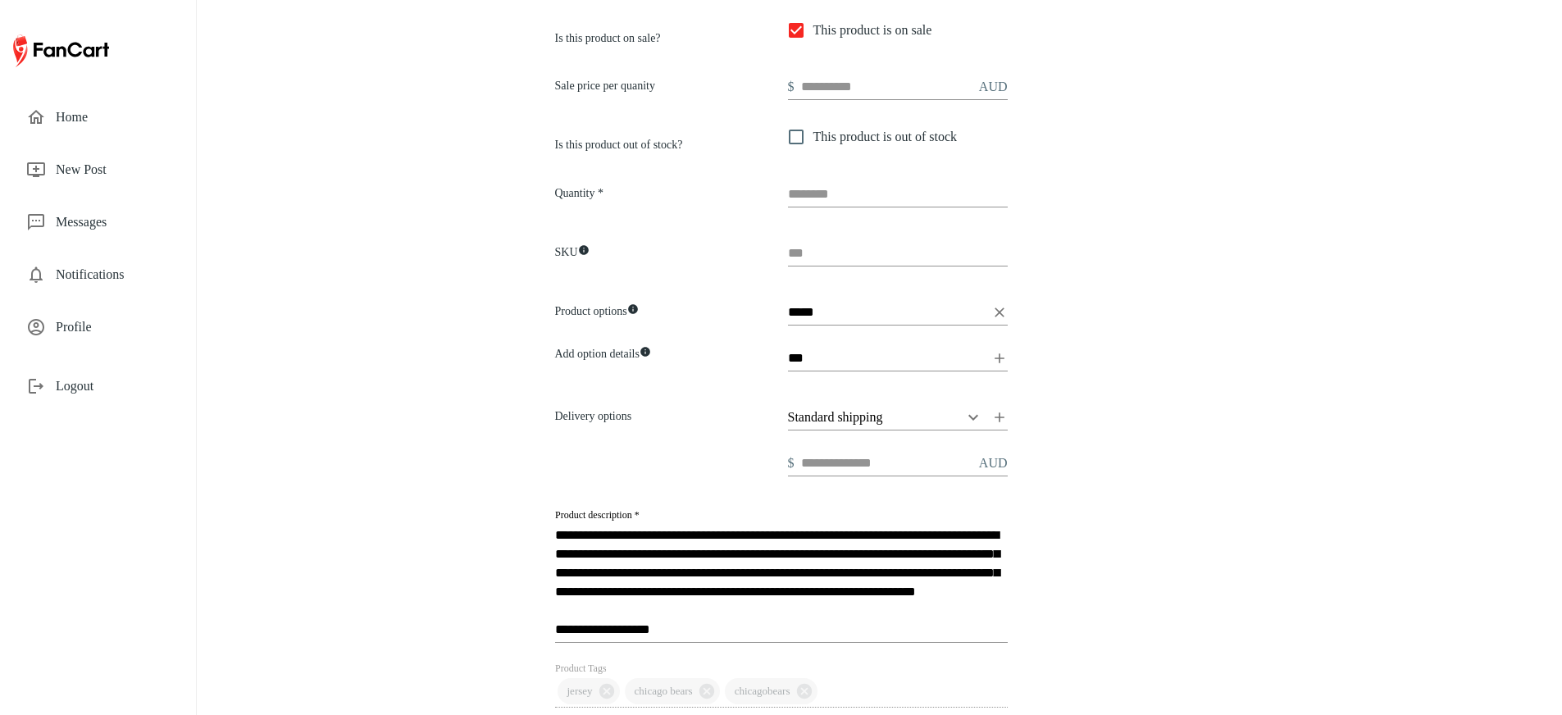
scroll to position [554, 0]
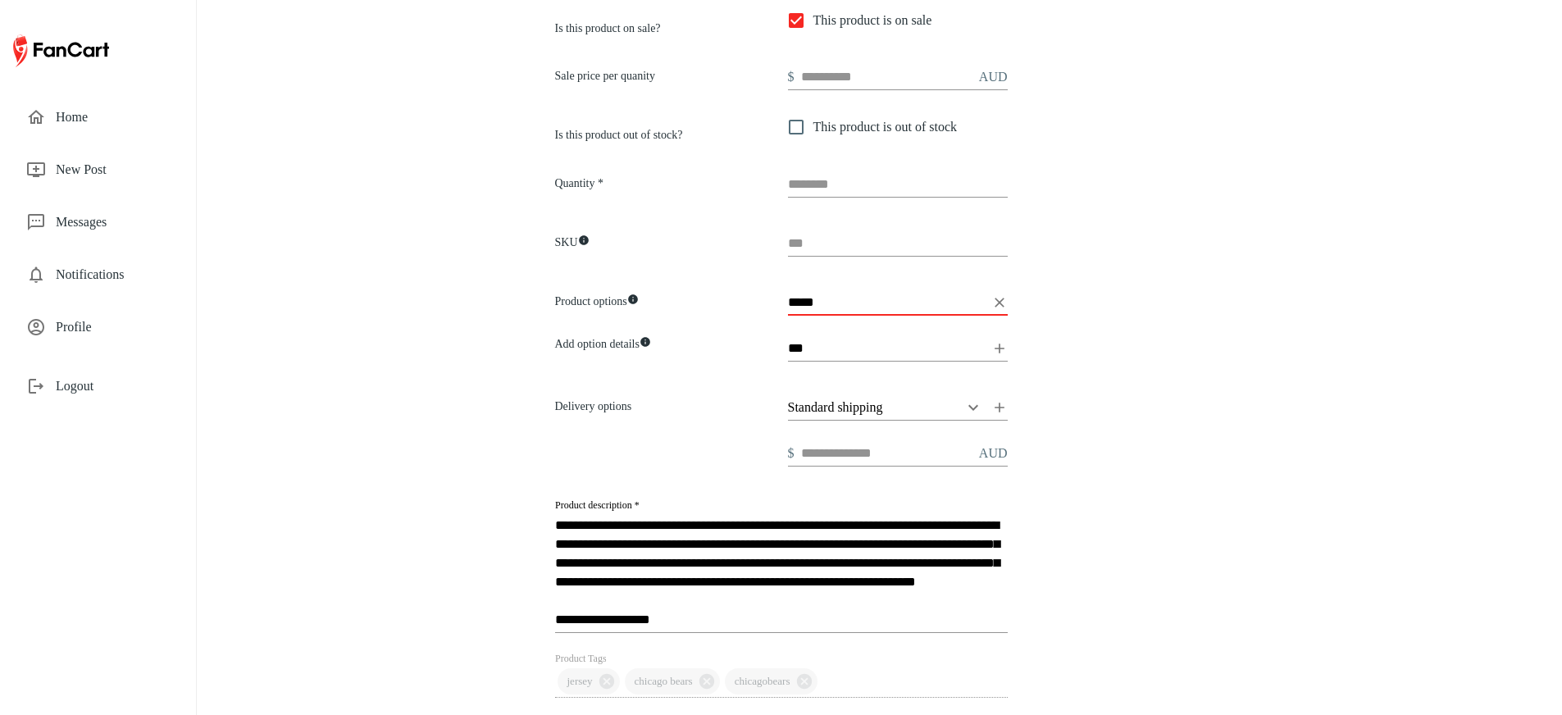
click at [877, 303] on input "*****" at bounding box center [886, 302] width 197 height 26
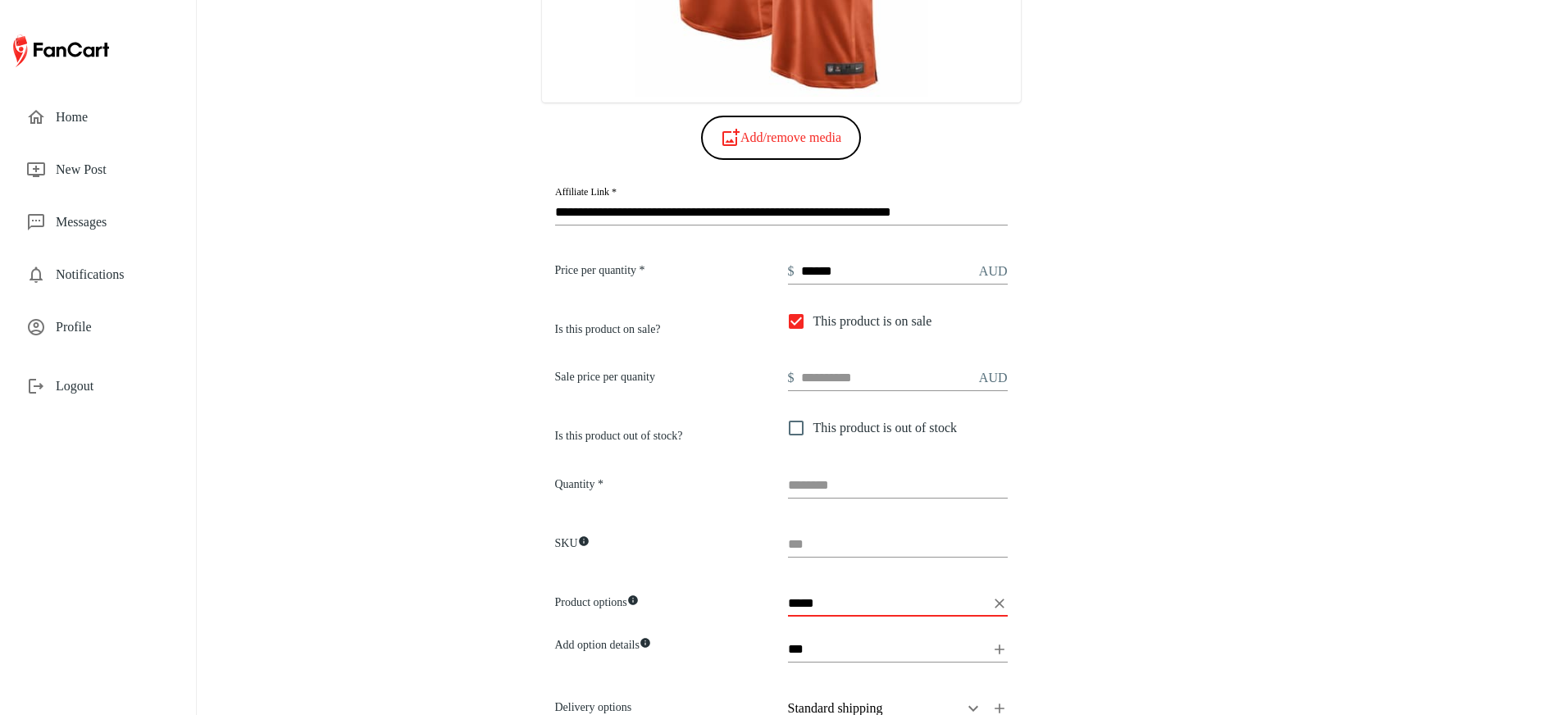
scroll to position [0, 0]
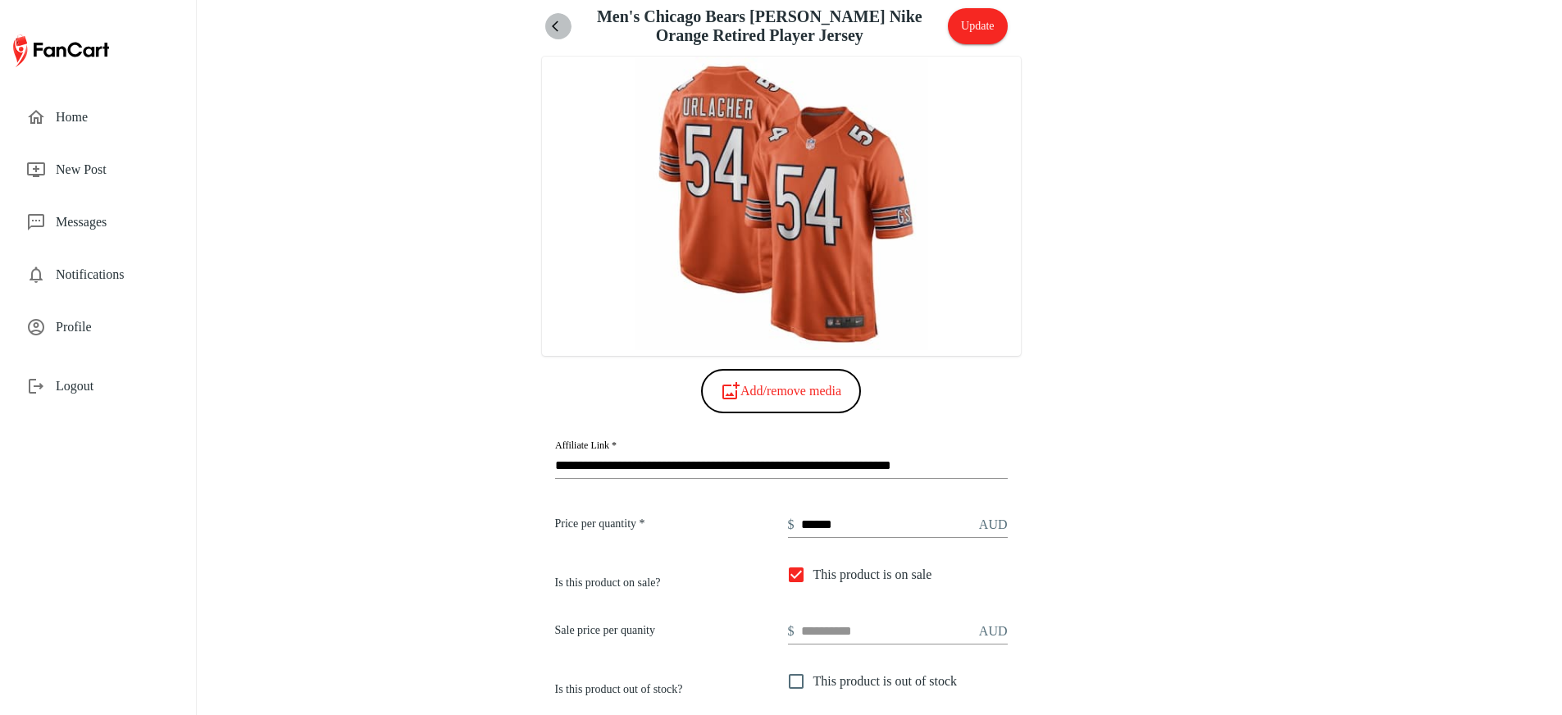
click at [560, 27] on icon "menu" at bounding box center [558, 26] width 13 height 13
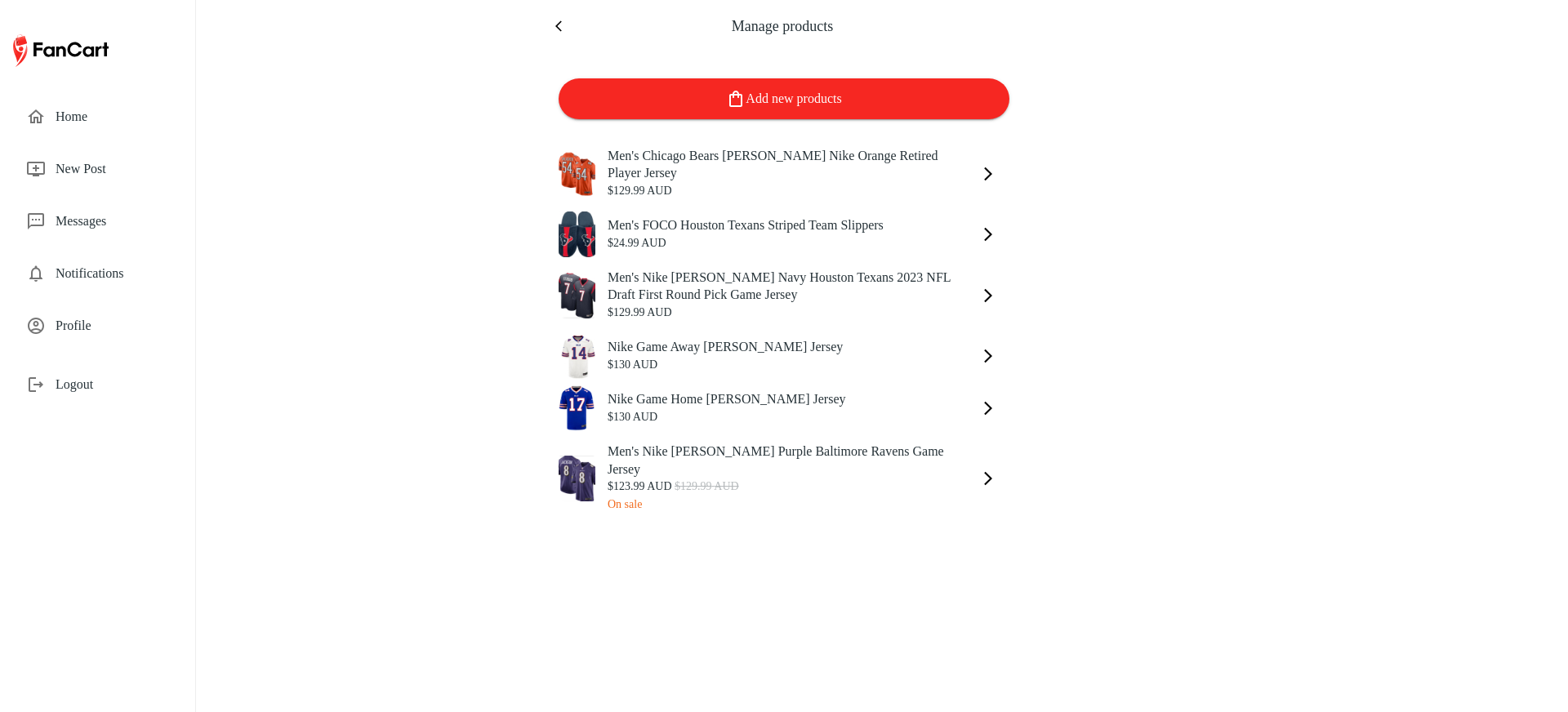
click at [66, 42] on img at bounding box center [61, 50] width 96 height 39
click at [76, 109] on span "Home" at bounding box center [113, 117] width 114 height 20
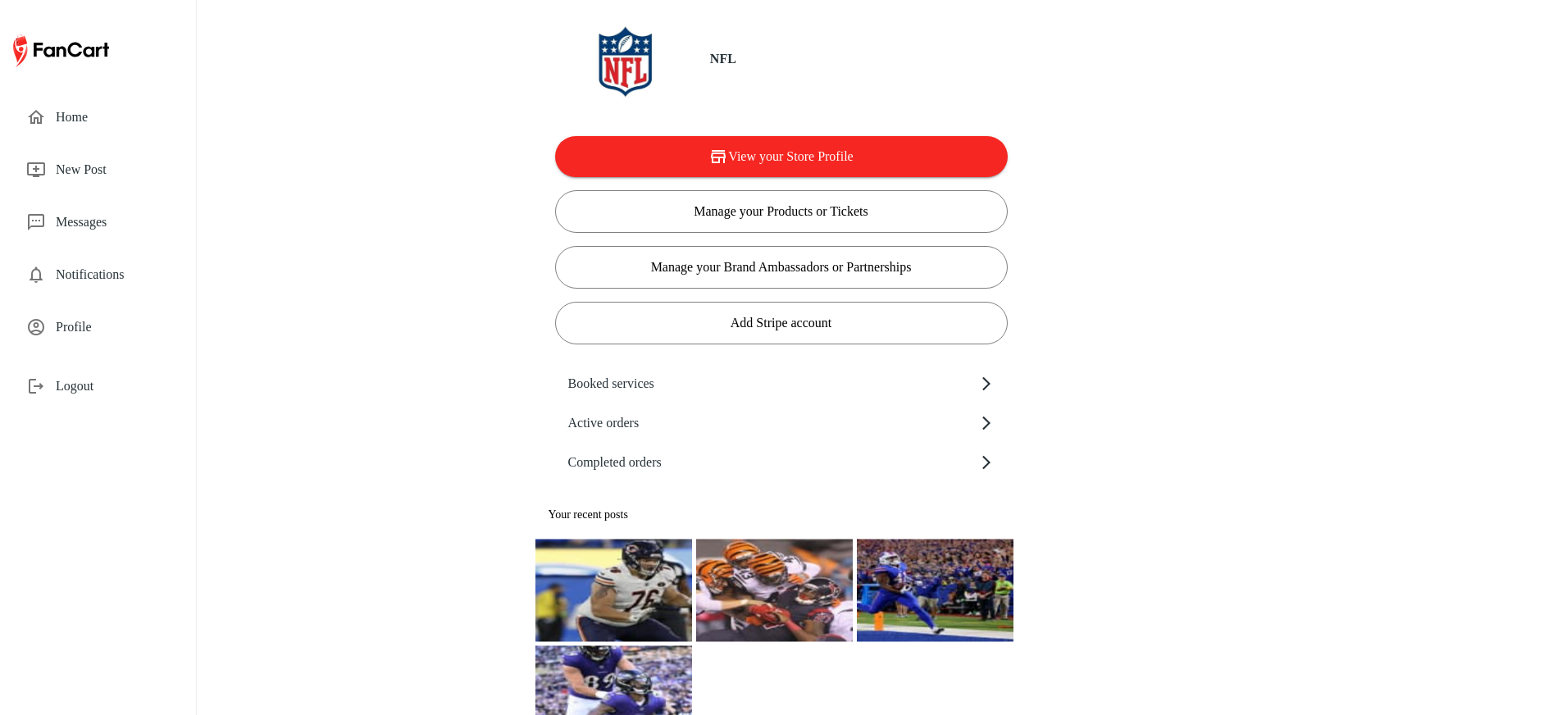
click at [102, 384] on span "Logout" at bounding box center [113, 386] width 114 height 20
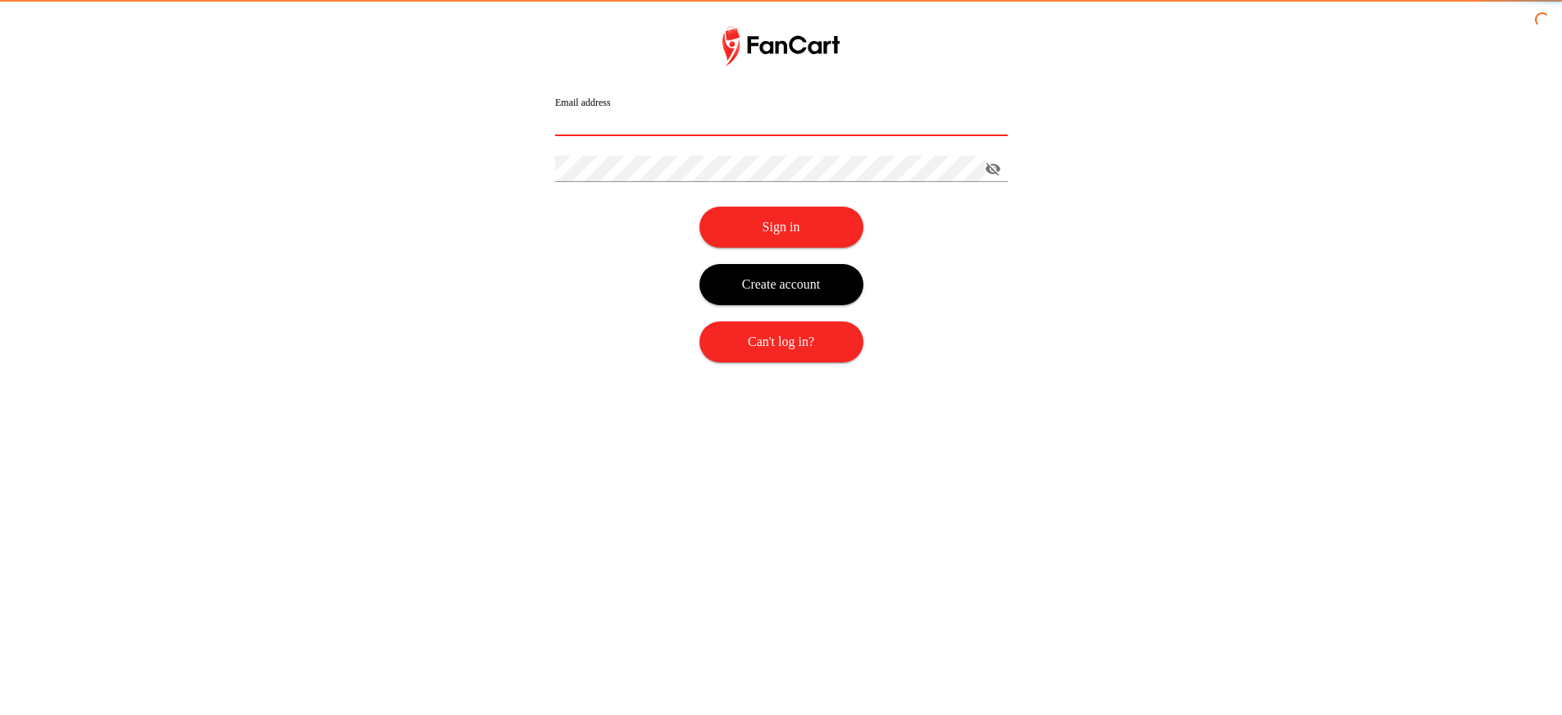
type input "**********"
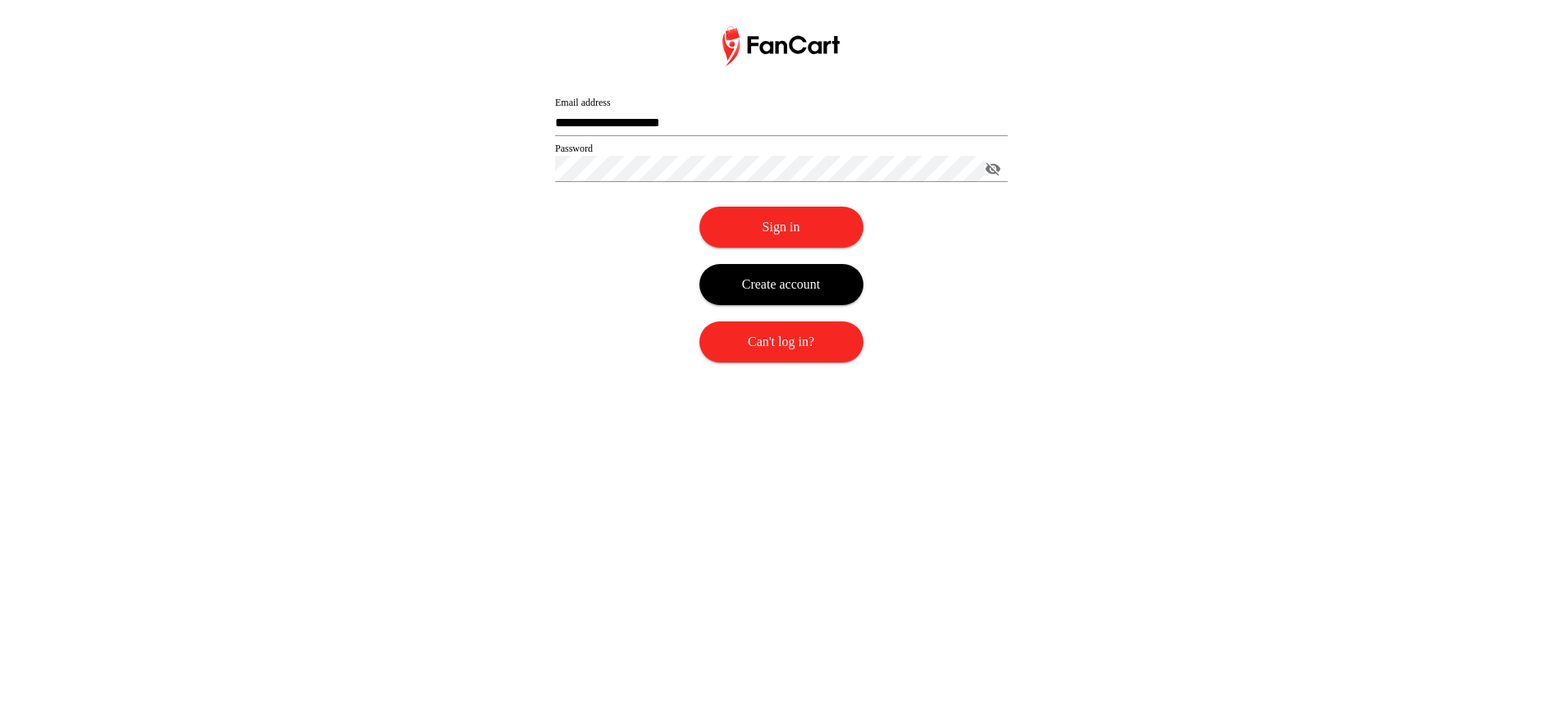
click at [786, 33] on img at bounding box center [780, 46] width 117 height 40
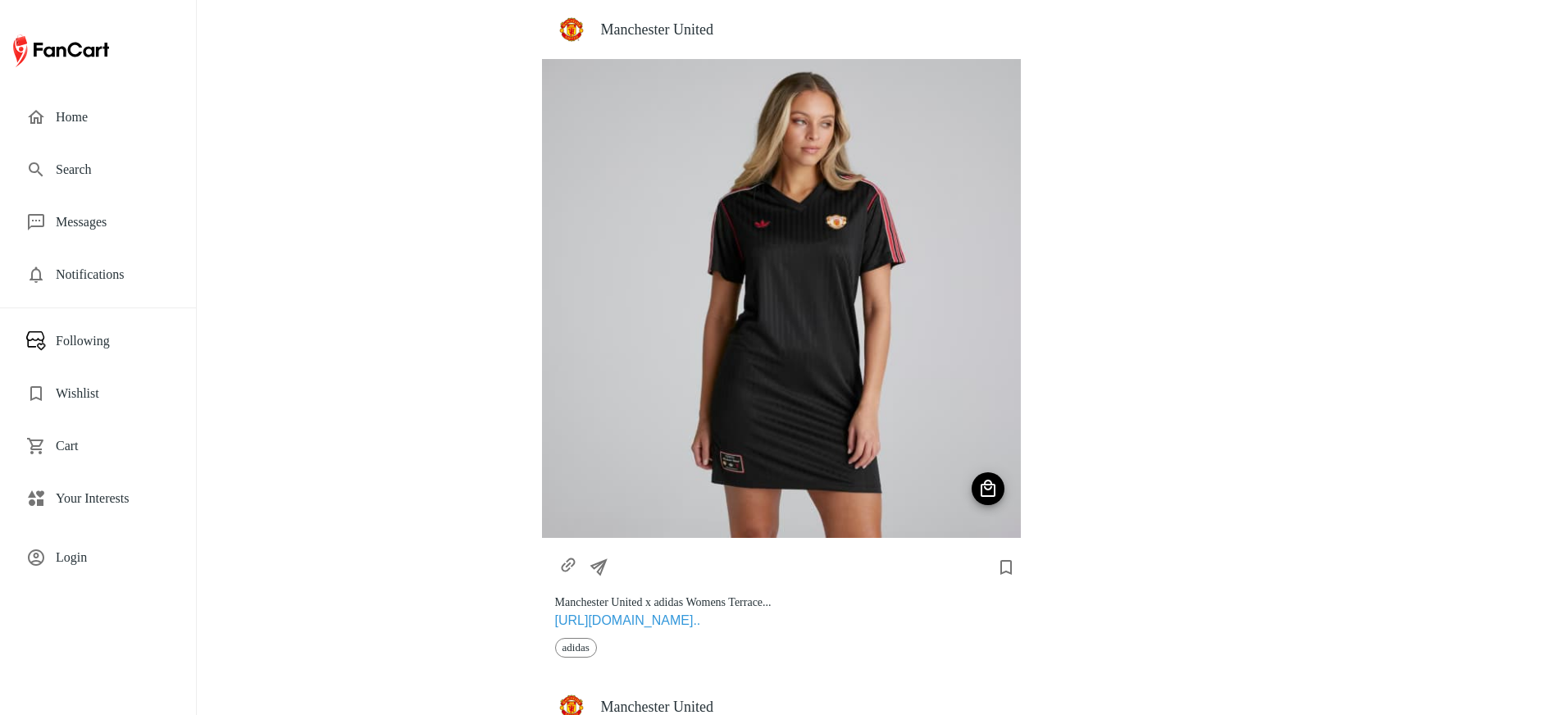
click at [75, 162] on span "Search" at bounding box center [113, 170] width 114 height 20
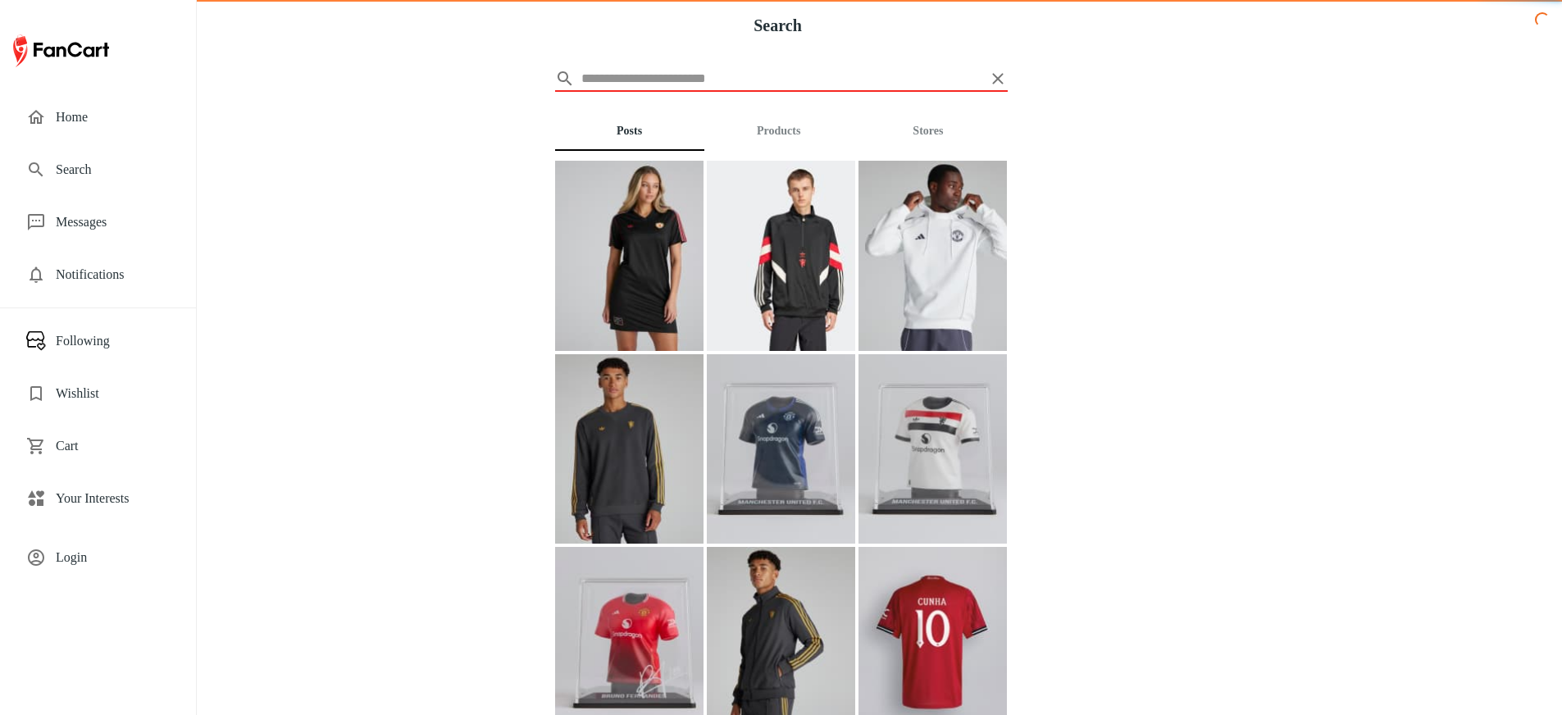
click at [788, 123] on button "Products" at bounding box center [778, 130] width 149 height 39
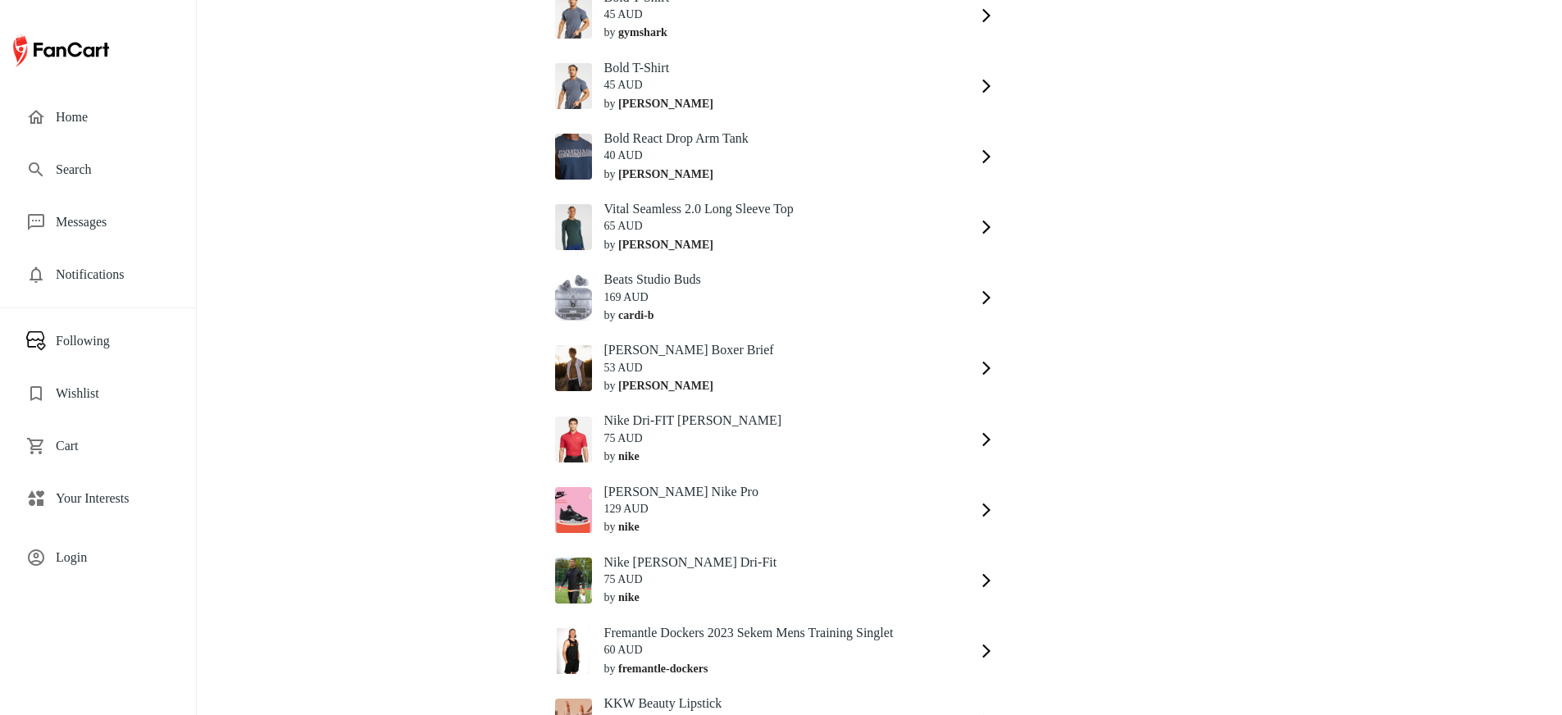
scroll to position [9775, 0]
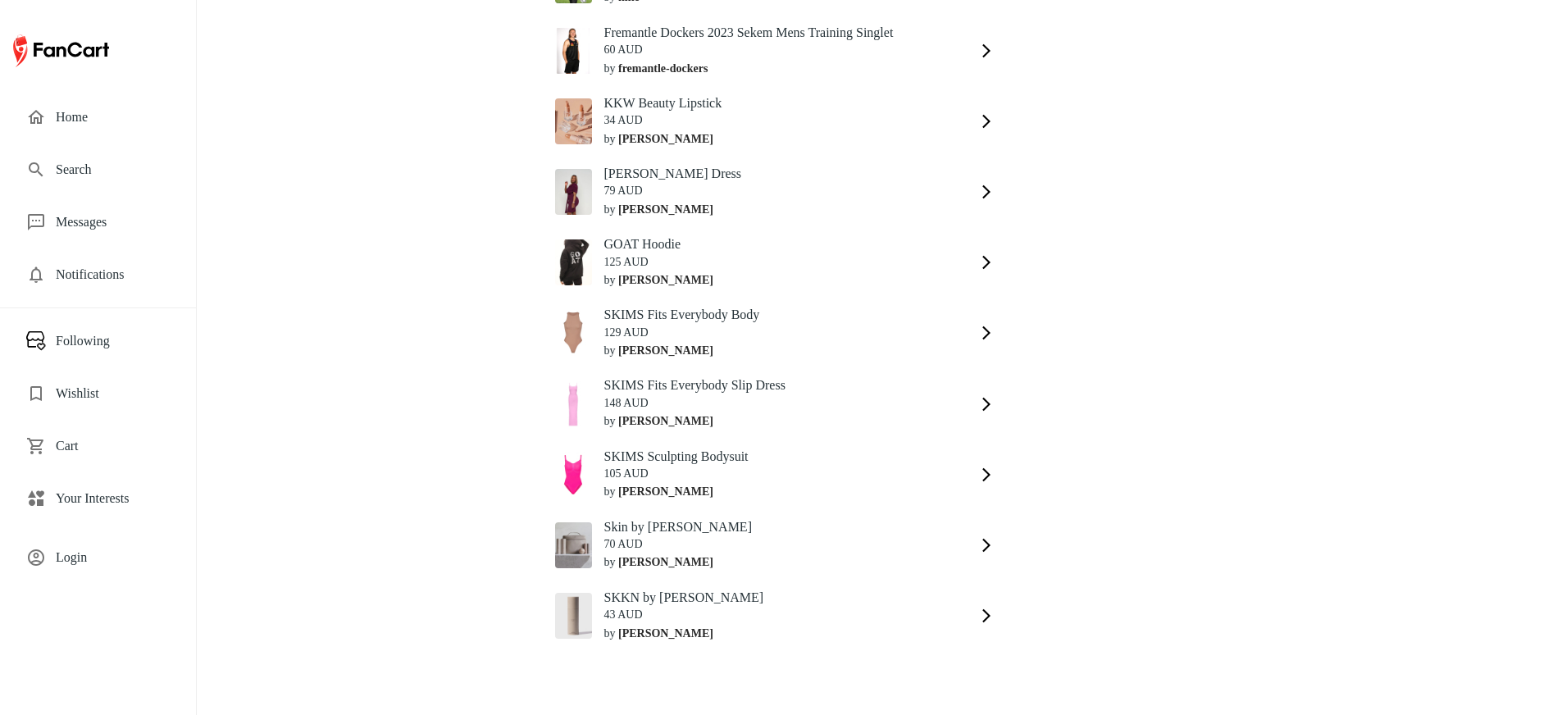
click at [858, 601] on h5 "SKKN by Kim Cleanser" at bounding box center [778, 597] width 348 height 17
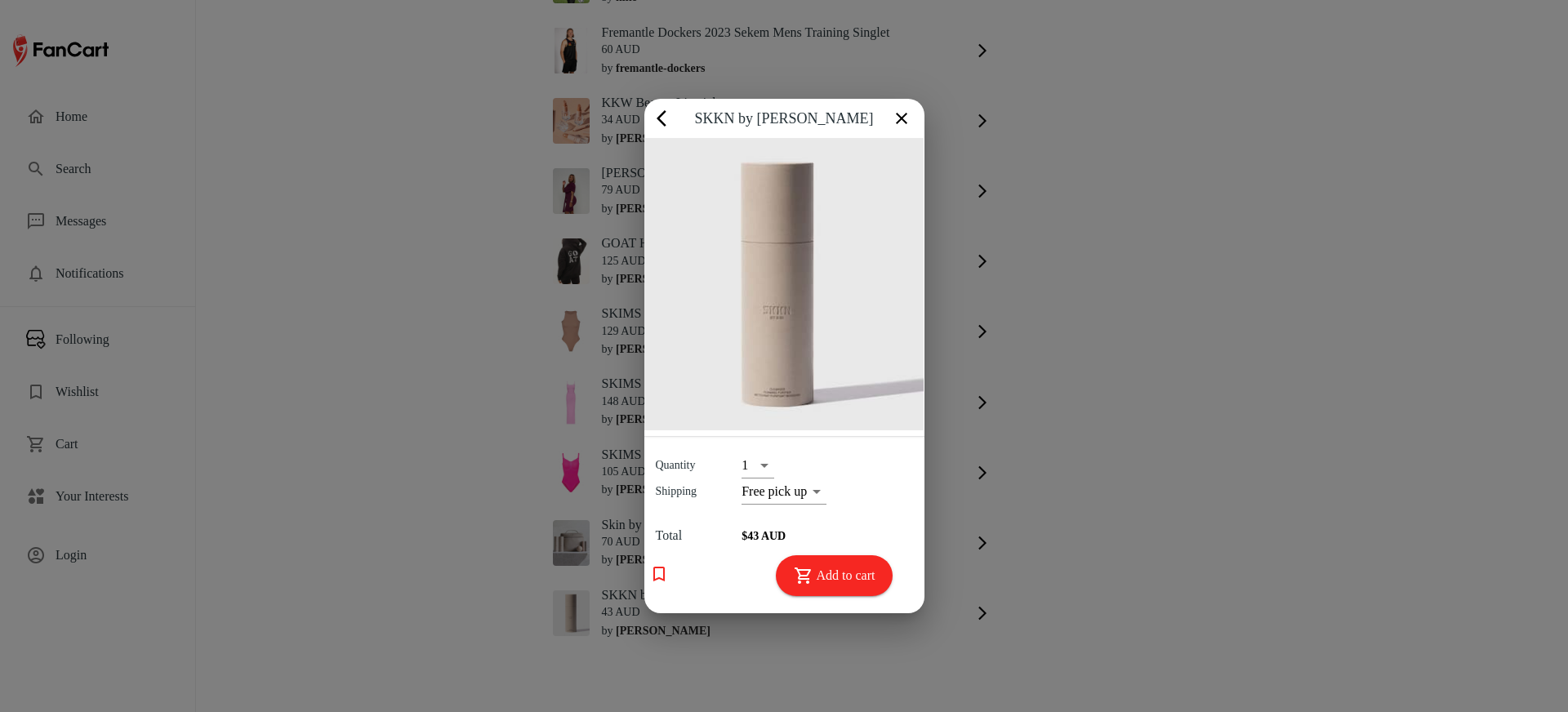
click at [789, 498] on div at bounding box center [784, 356] width 1568 height 712
click at [686, 474] on div at bounding box center [784, 356] width 1568 height 712
click at [892, 118] on icon "button" at bounding box center [902, 119] width 20 height 20
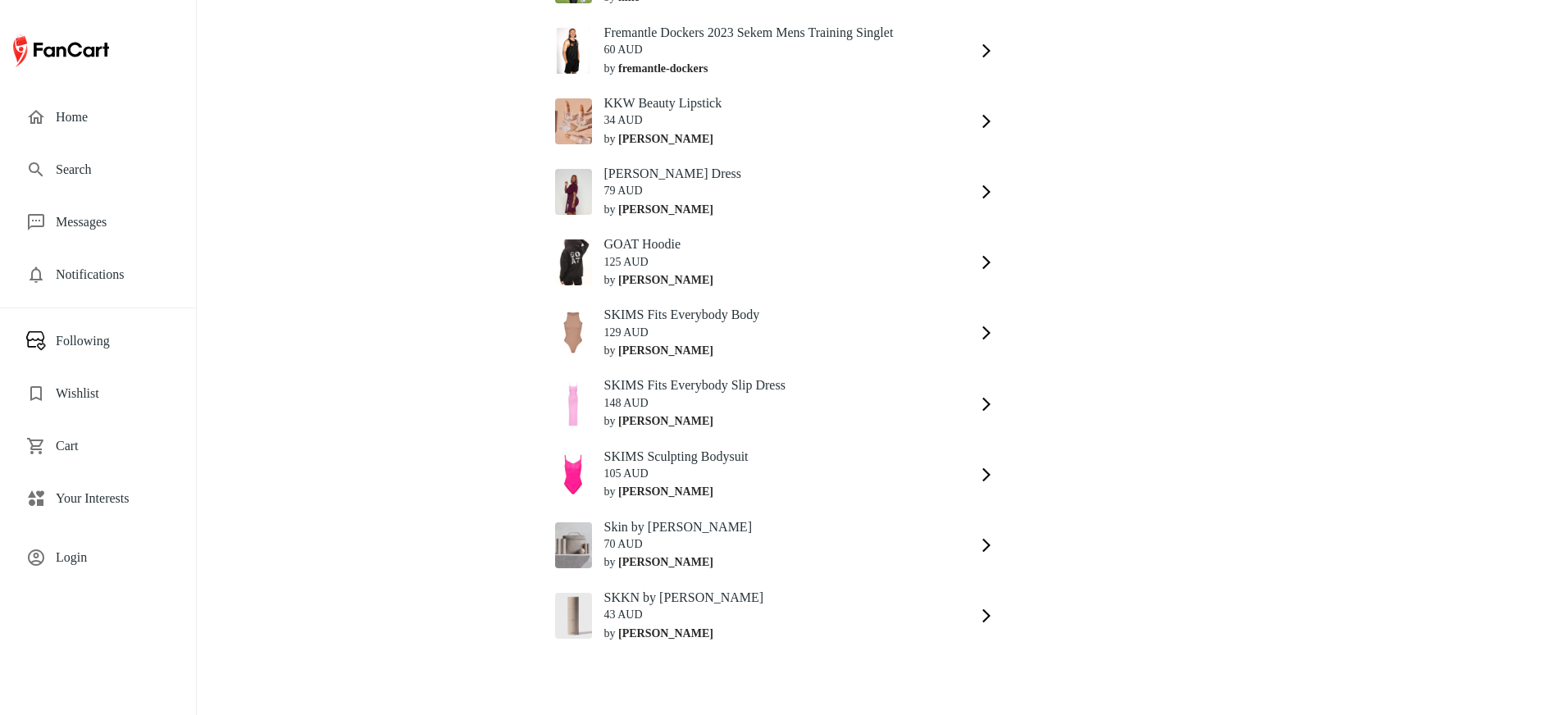
click at [75, 121] on span "Home" at bounding box center [113, 117] width 114 height 20
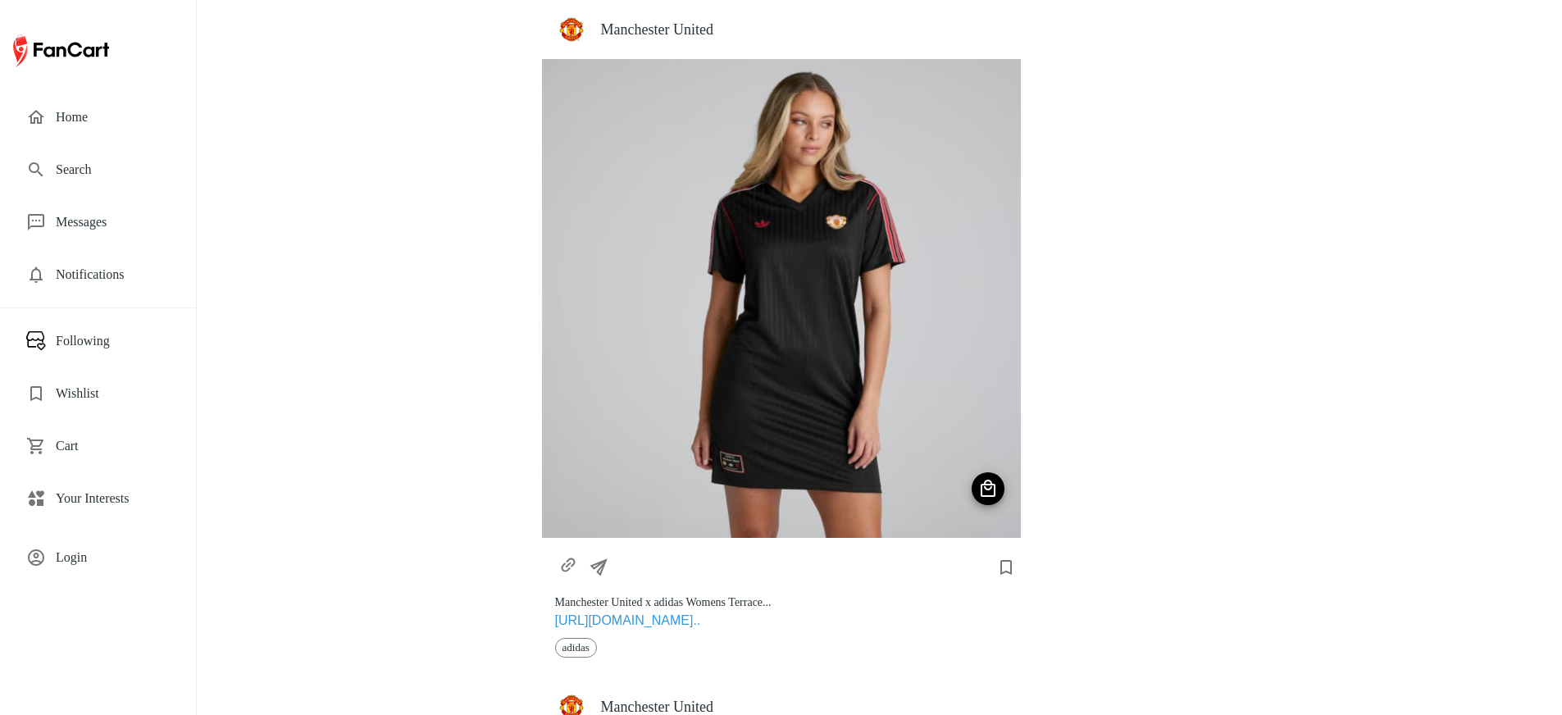
click at [70, 557] on span "Login" at bounding box center [113, 558] width 114 height 20
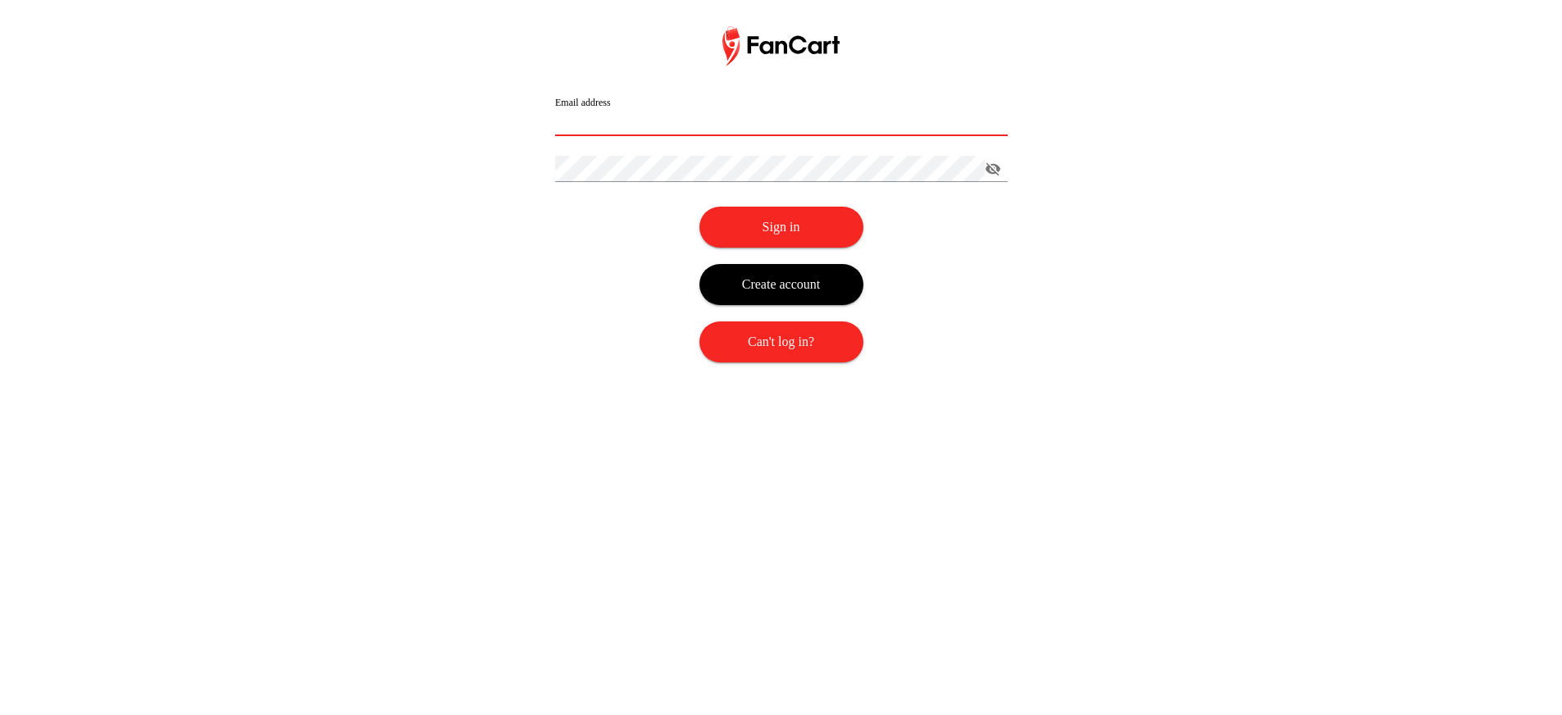
type input "**********"
click at [799, 214] on button "Sign in" at bounding box center [781, 227] width 164 height 41
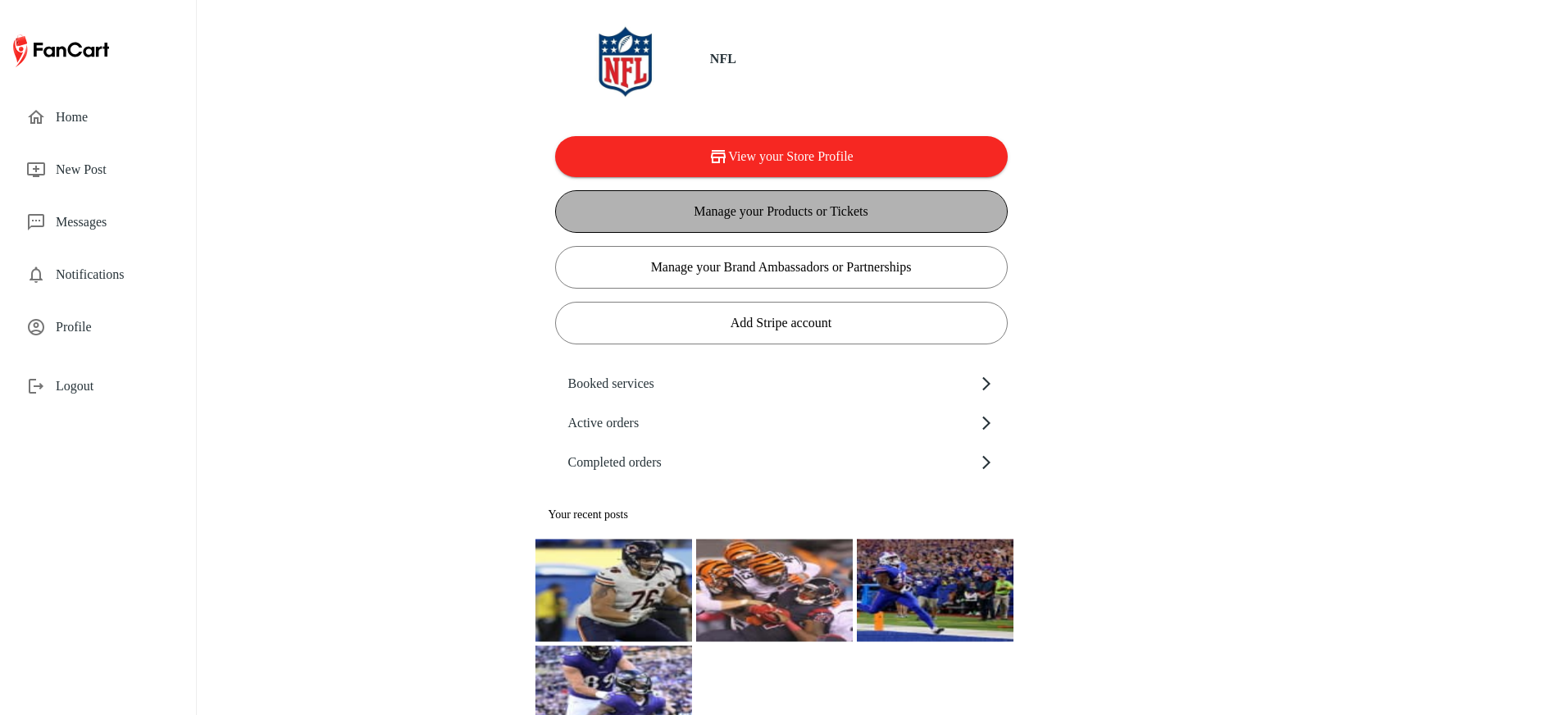
click at [667, 215] on button "Manage your Products or Tickets" at bounding box center [781, 211] width 453 height 43
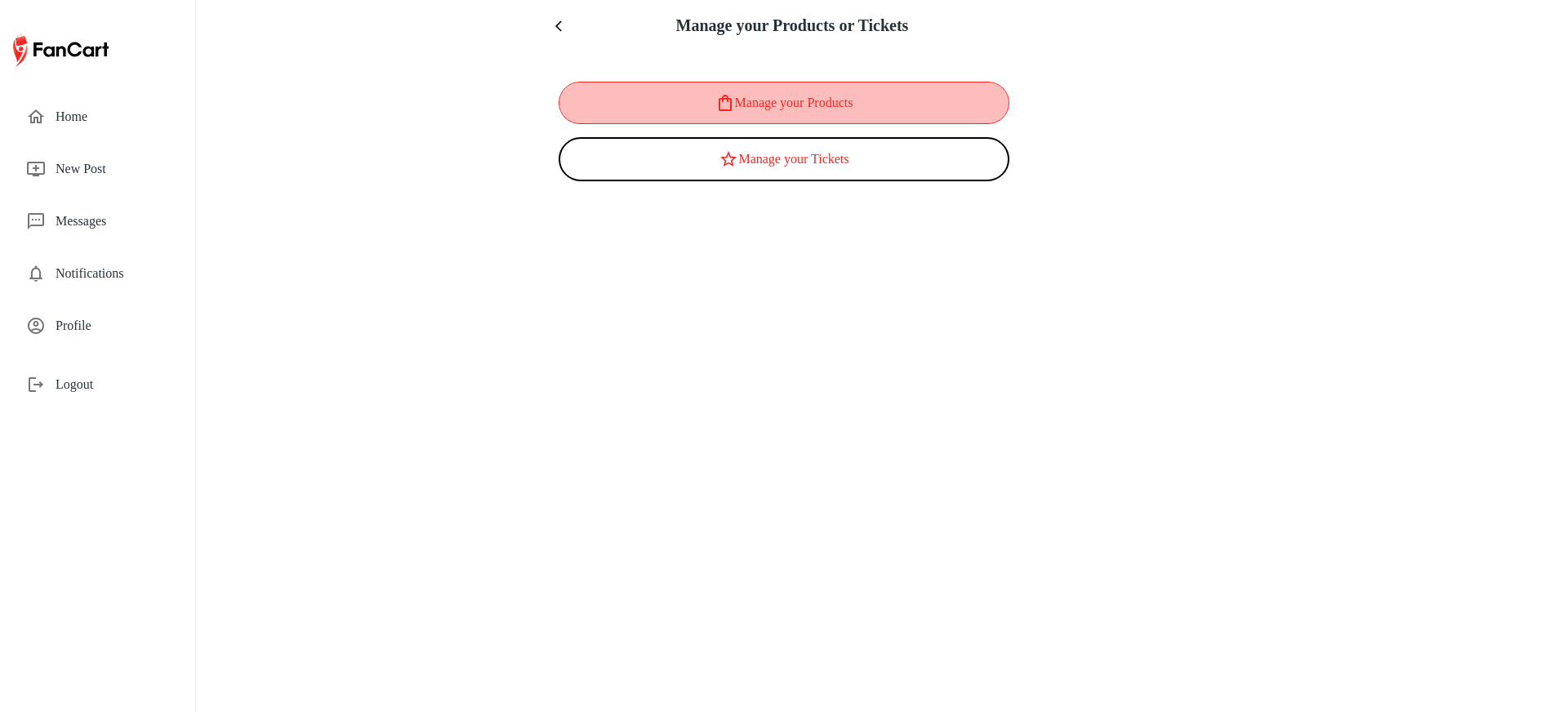
click at [818, 101] on button "Manage your Products" at bounding box center [784, 103] width 451 height 43
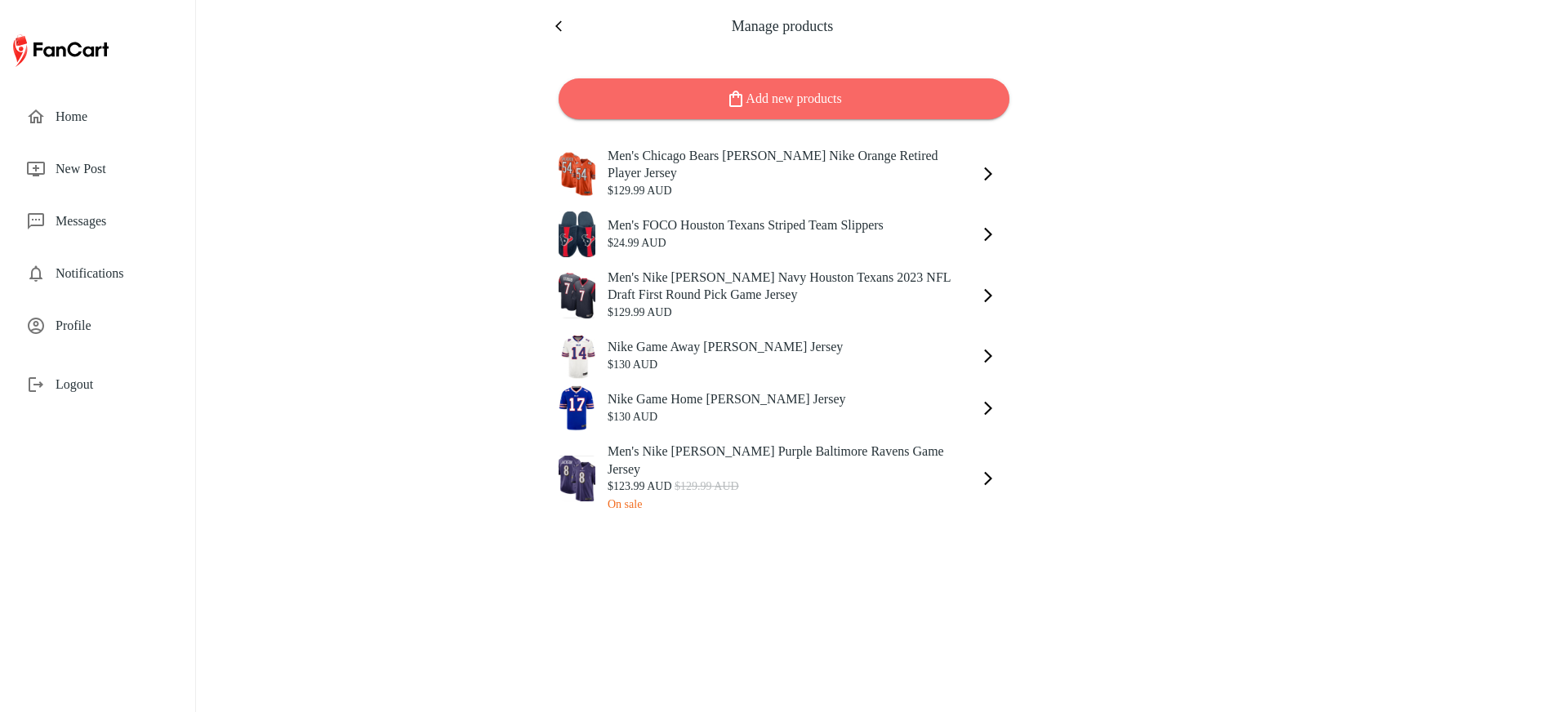
click at [818, 101] on button "Add new products" at bounding box center [784, 99] width 451 height 41
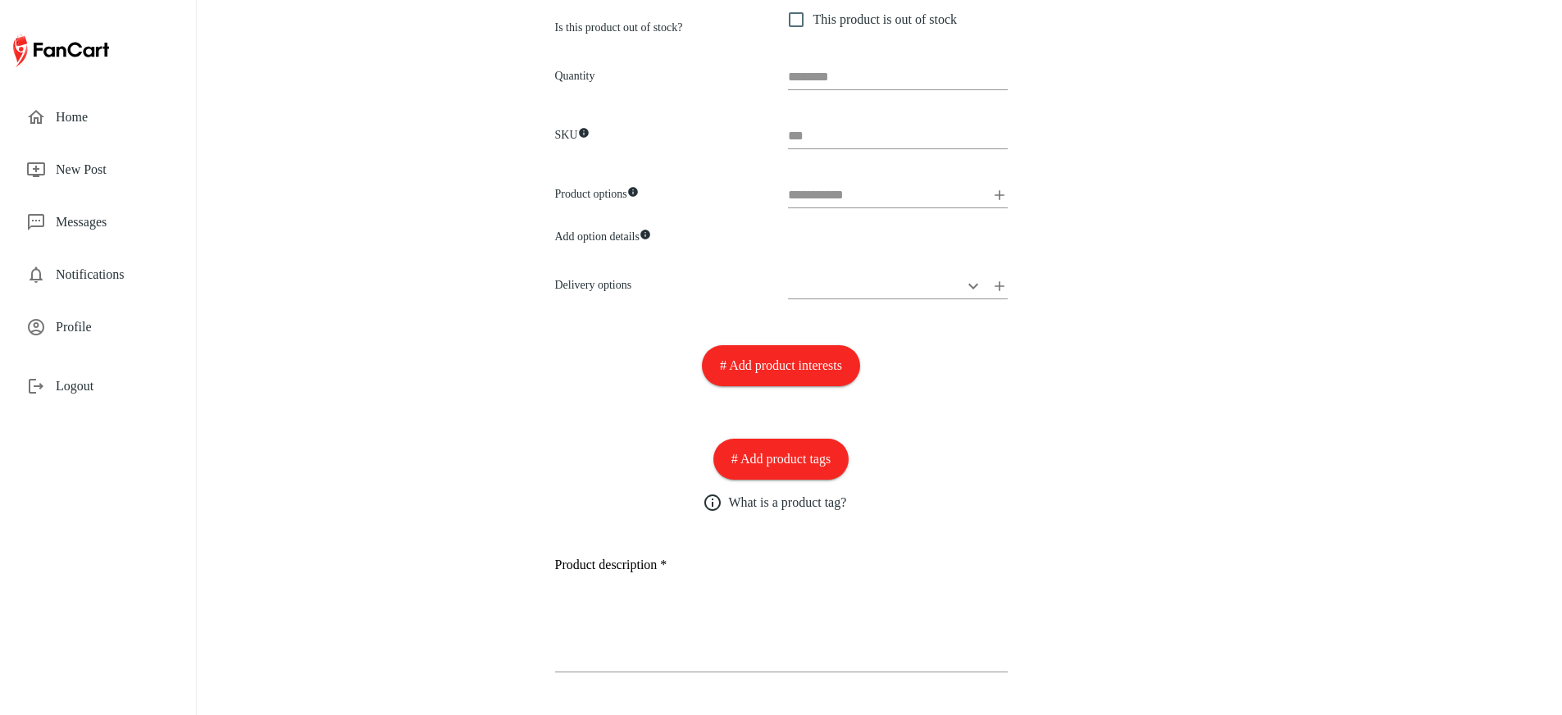
scroll to position [701, 0]
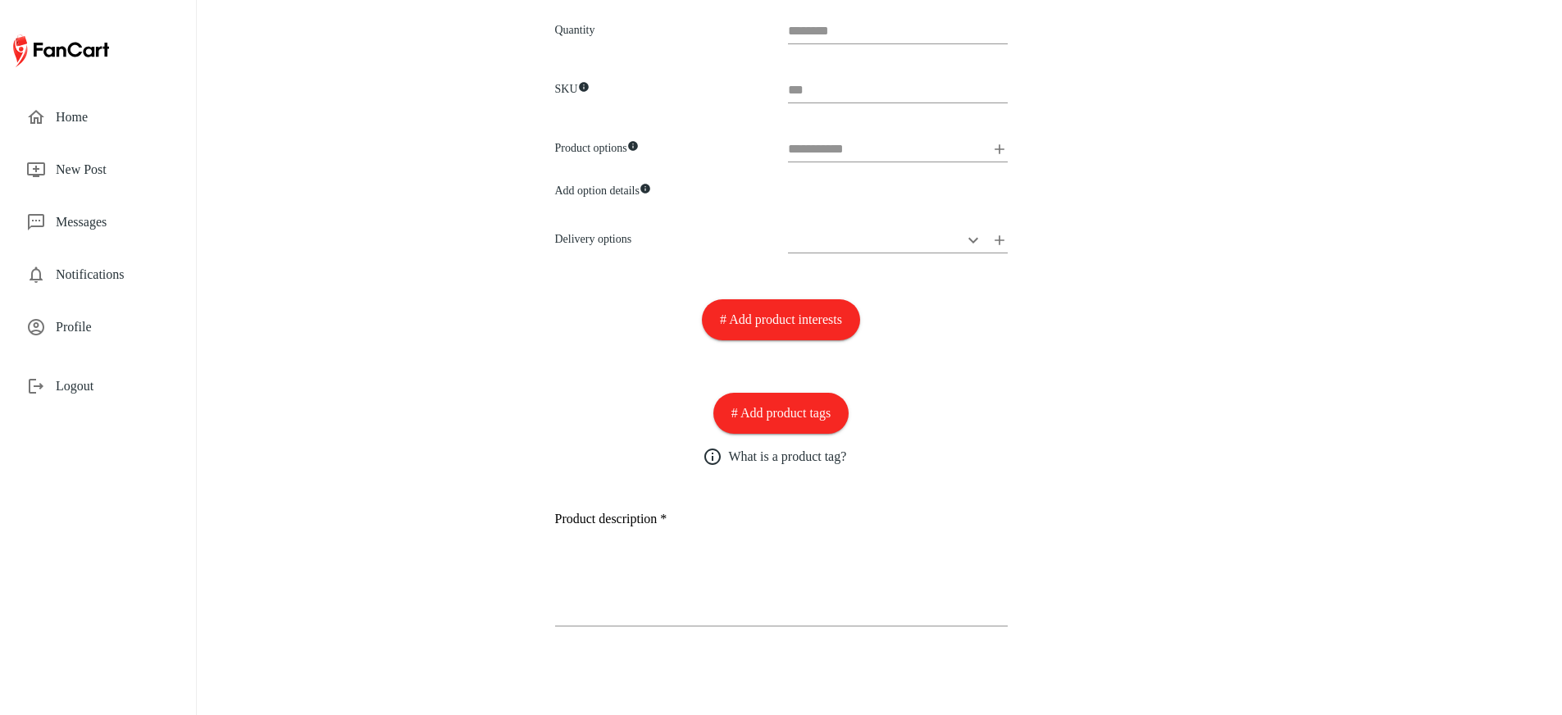
click at [891, 164] on div at bounding box center [898, 146] width 220 height 46
click at [906, 157] on input "text" at bounding box center [886, 149] width 197 height 26
click at [1007, 156] on div "New product Add Product name * Add up to 6 images or videos for this product Af…" at bounding box center [781, 7] width 492 height 1416
click at [999, 152] on icon at bounding box center [999, 149] width 10 height 10
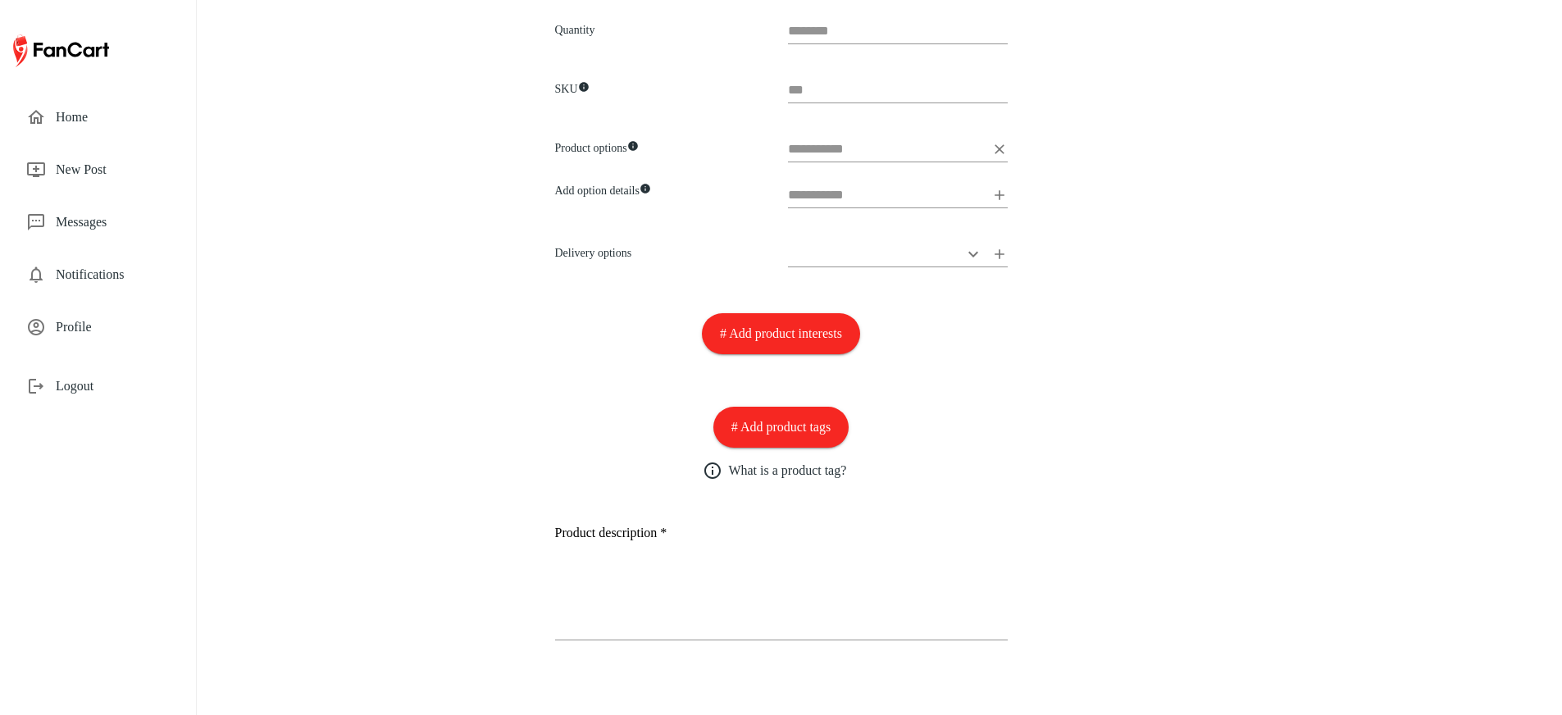
click at [1000, 187] on icon at bounding box center [999, 195] width 16 height 16
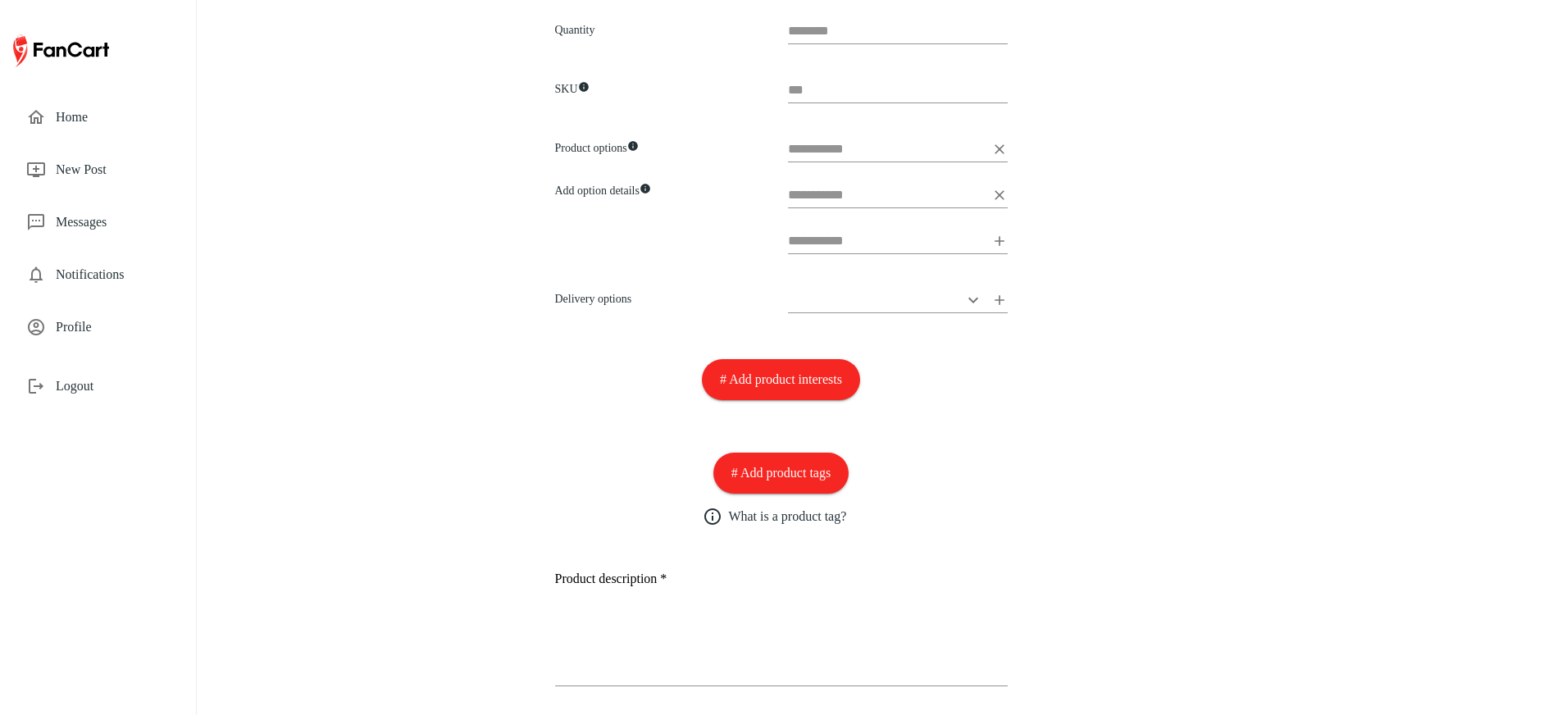
click at [999, 143] on icon at bounding box center [999, 149] width 16 height 16
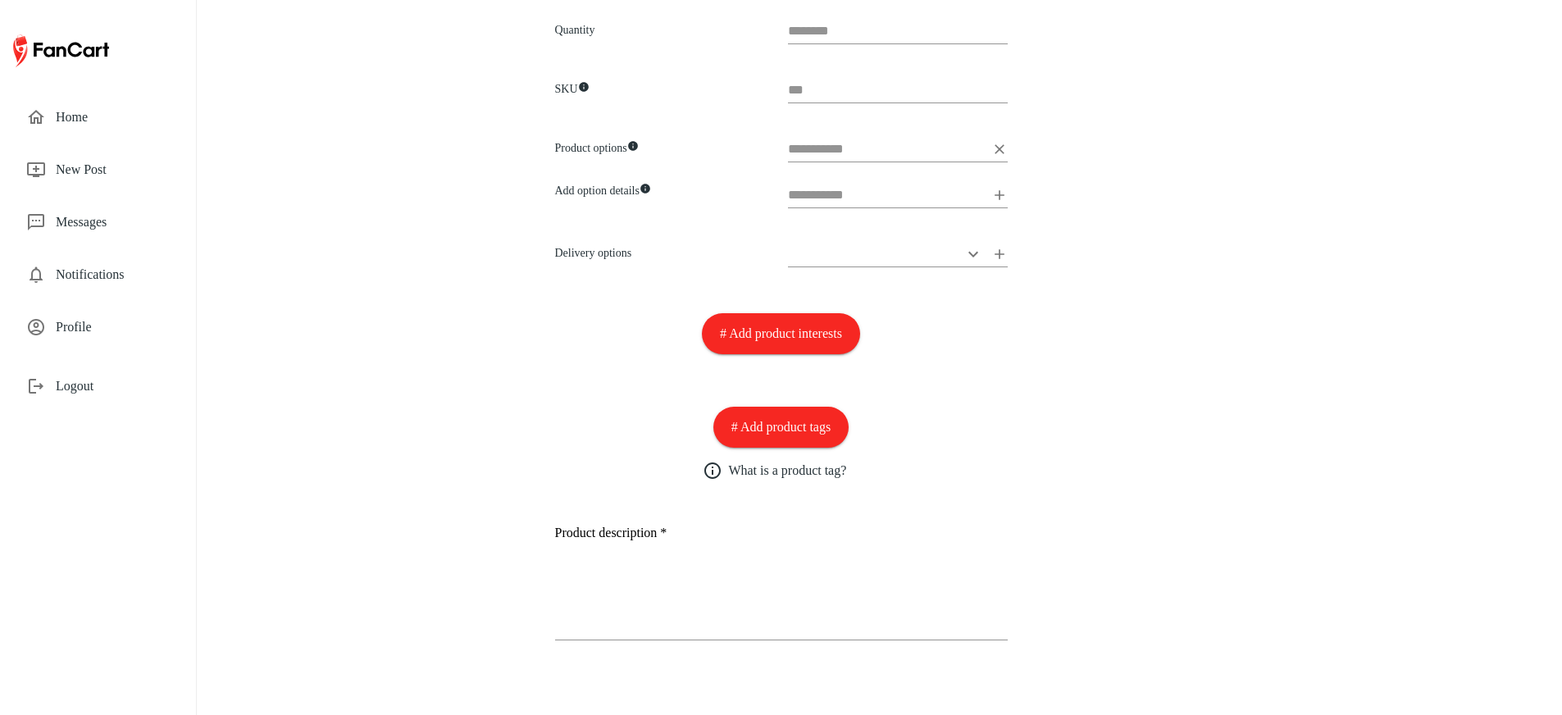
click at [999, 148] on icon at bounding box center [999, 149] width 10 height 10
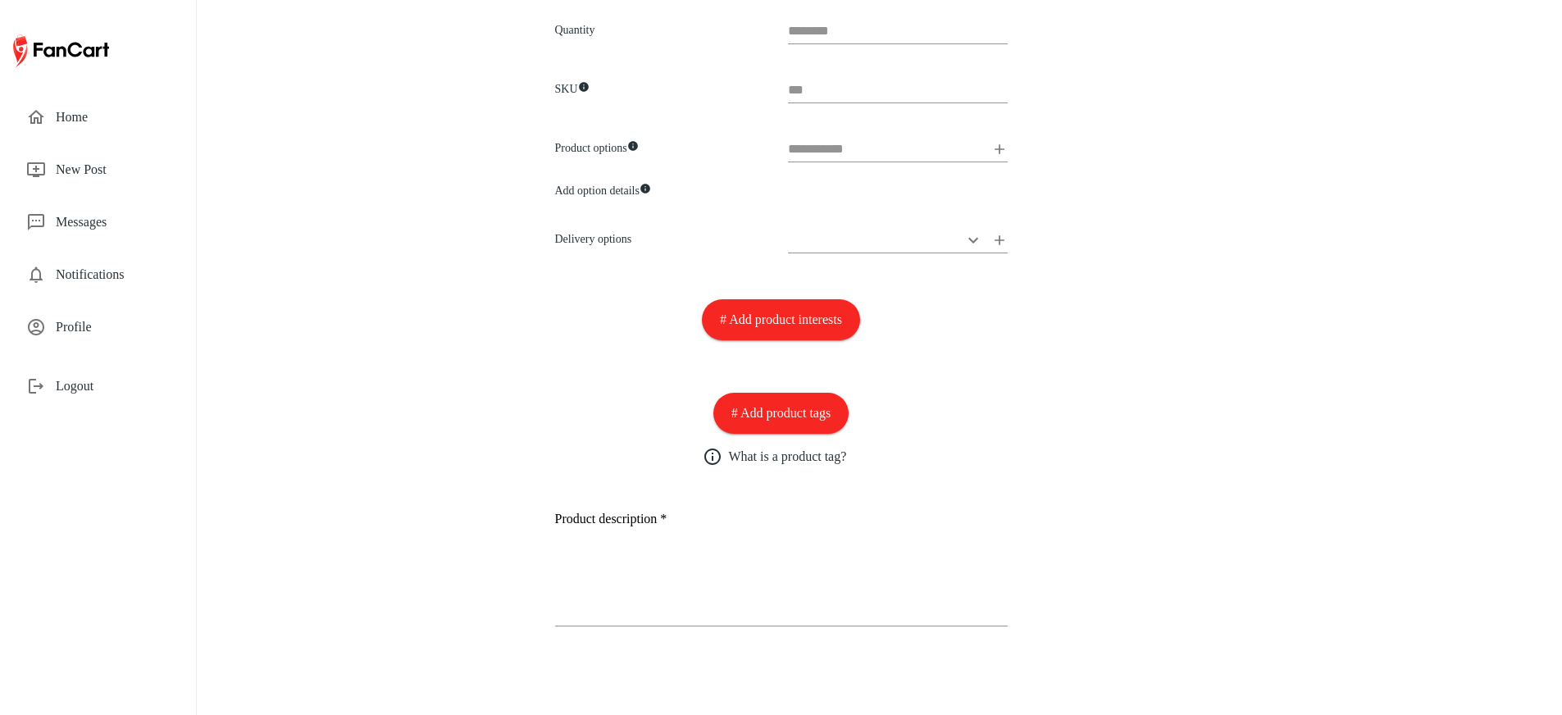
click at [584, 193] on h6 "Add option details" at bounding box center [665, 187] width 220 height 26
click at [776, 225] on div "​" at bounding box center [891, 230] width 233 height 59
click at [843, 225] on div "​" at bounding box center [898, 237] width 220 height 46
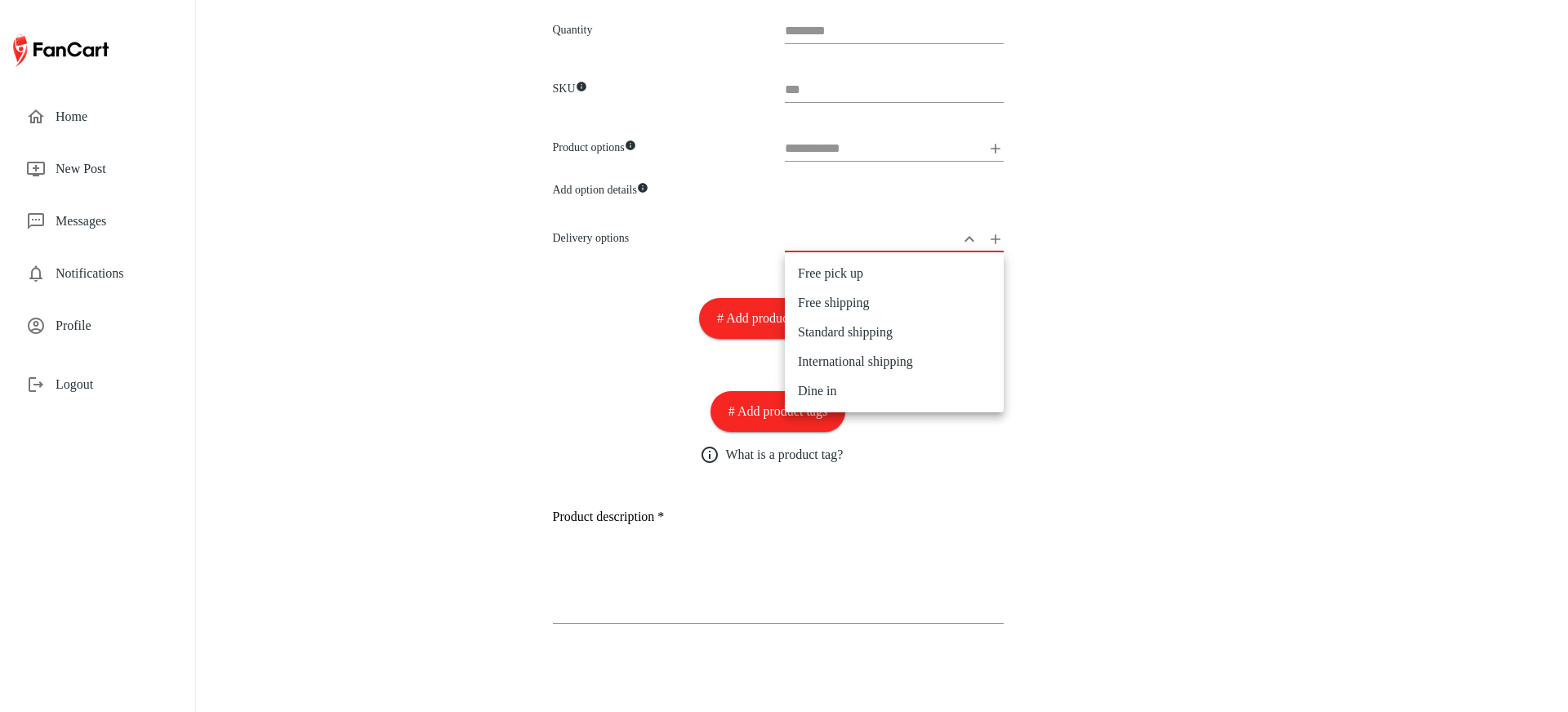
click at [863, 242] on div at bounding box center [784, 356] width 1568 height 712
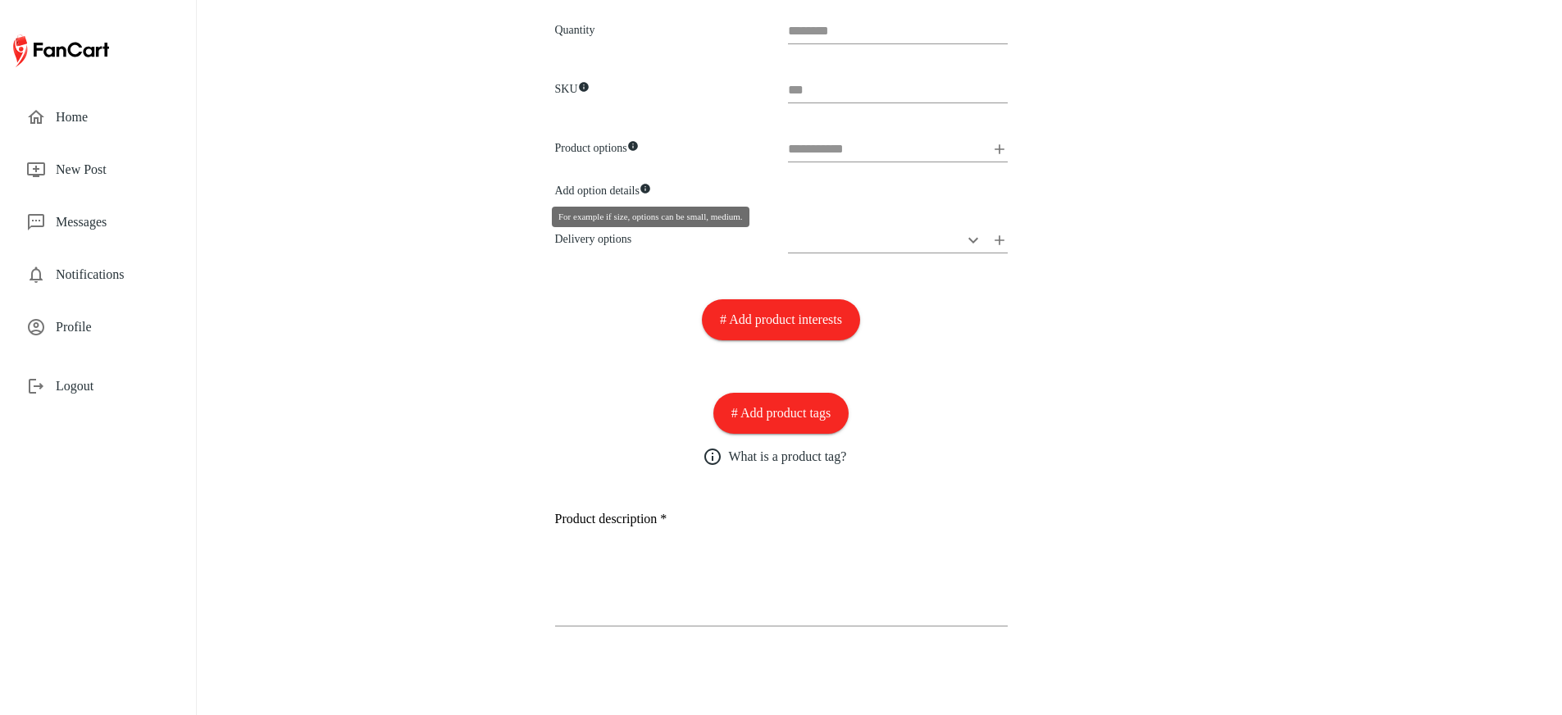
click at [650, 189] on icon "For example if size, options can be small, medium.." at bounding box center [645, 189] width 10 height 10
click at [609, 151] on h6 "Product options" at bounding box center [665, 148] width 220 height 18
click at [780, 196] on div at bounding box center [891, 155] width 233 height 91
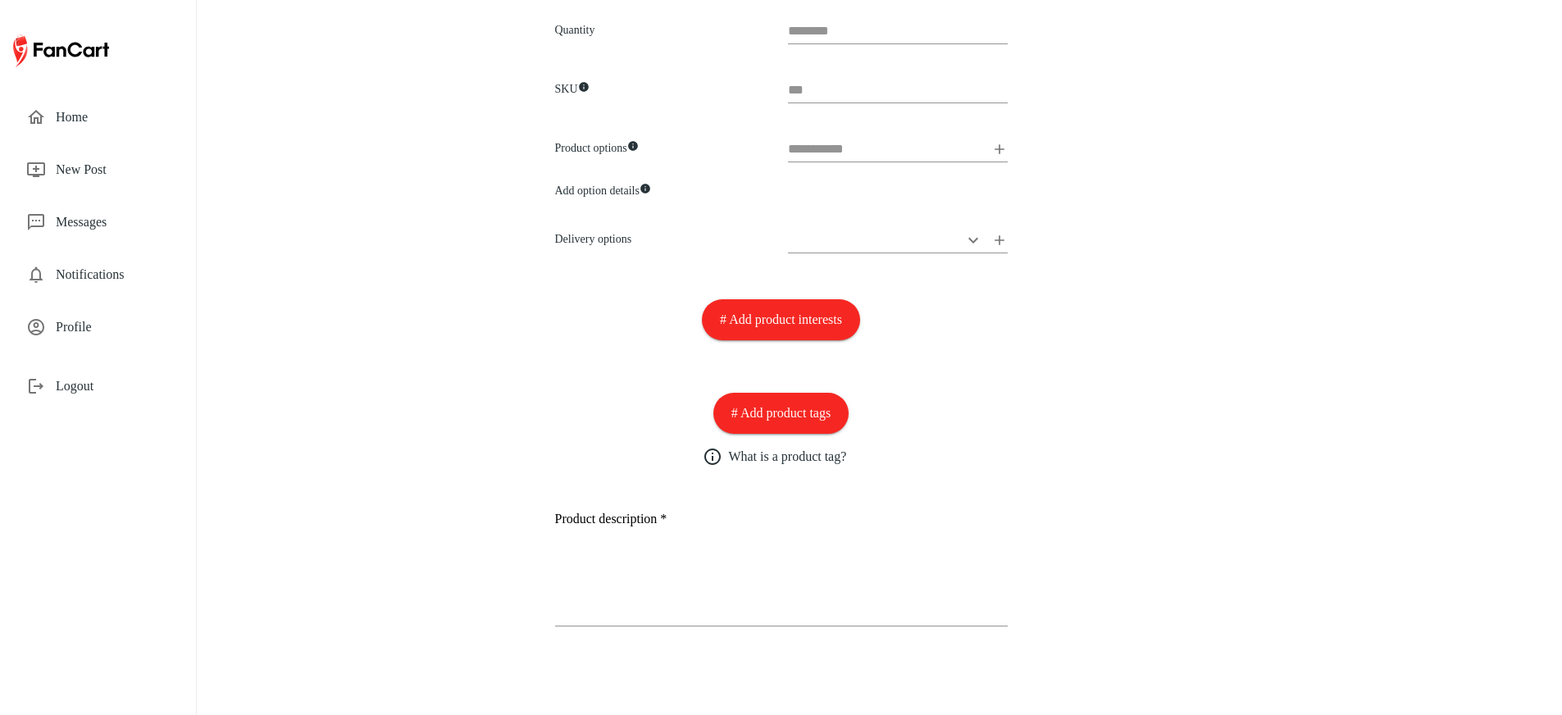
click at [780, 196] on div at bounding box center [891, 155] width 233 height 91
click at [561, 189] on h6 "Add option details" at bounding box center [665, 187] width 220 height 26
drag, startPoint x: 561, startPoint y: 189, endPoint x: 581, endPoint y: 187, distance: 20.6
click at [581, 187] on h6 "Add option details" at bounding box center [665, 187] width 220 height 26
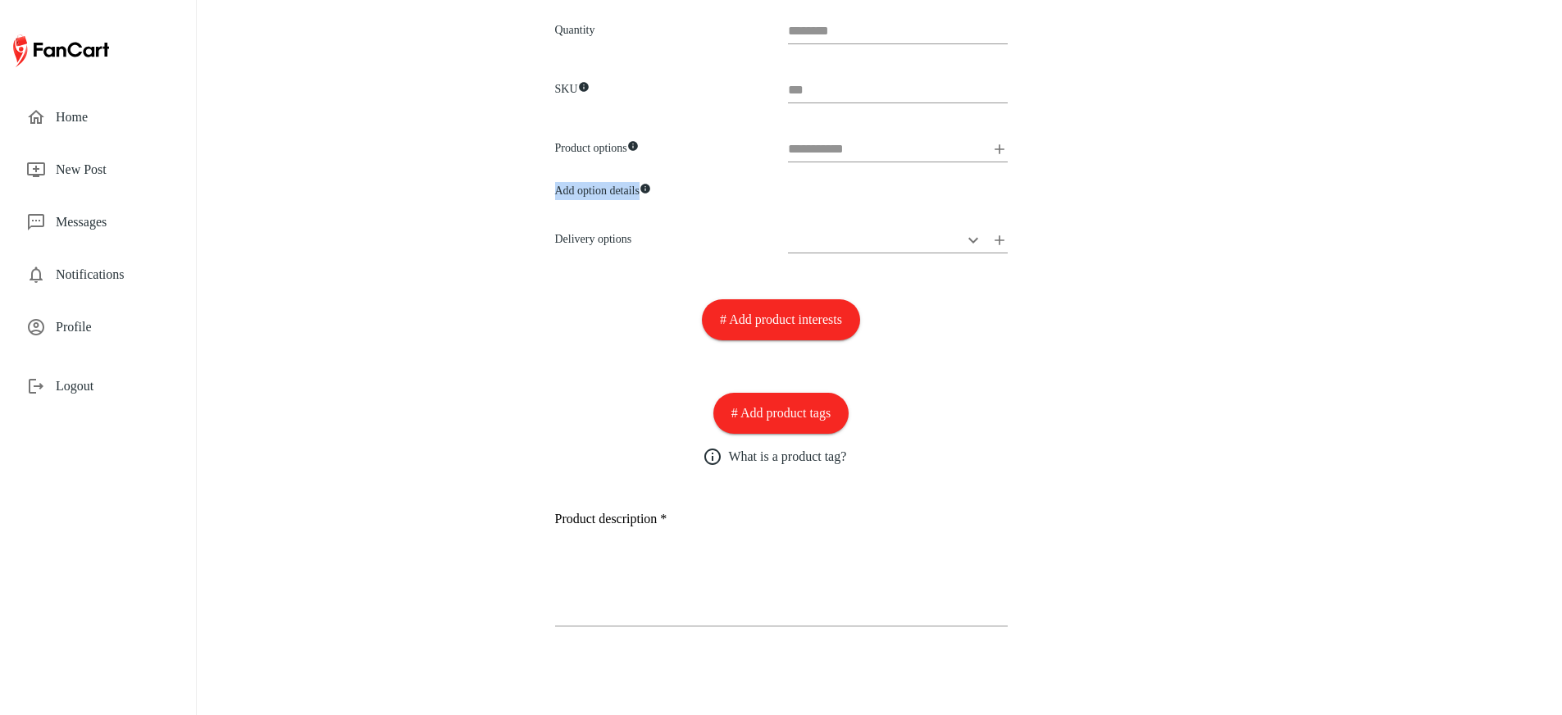
copy h6 "Add option details"
